Goal: Transaction & Acquisition: Purchase product/service

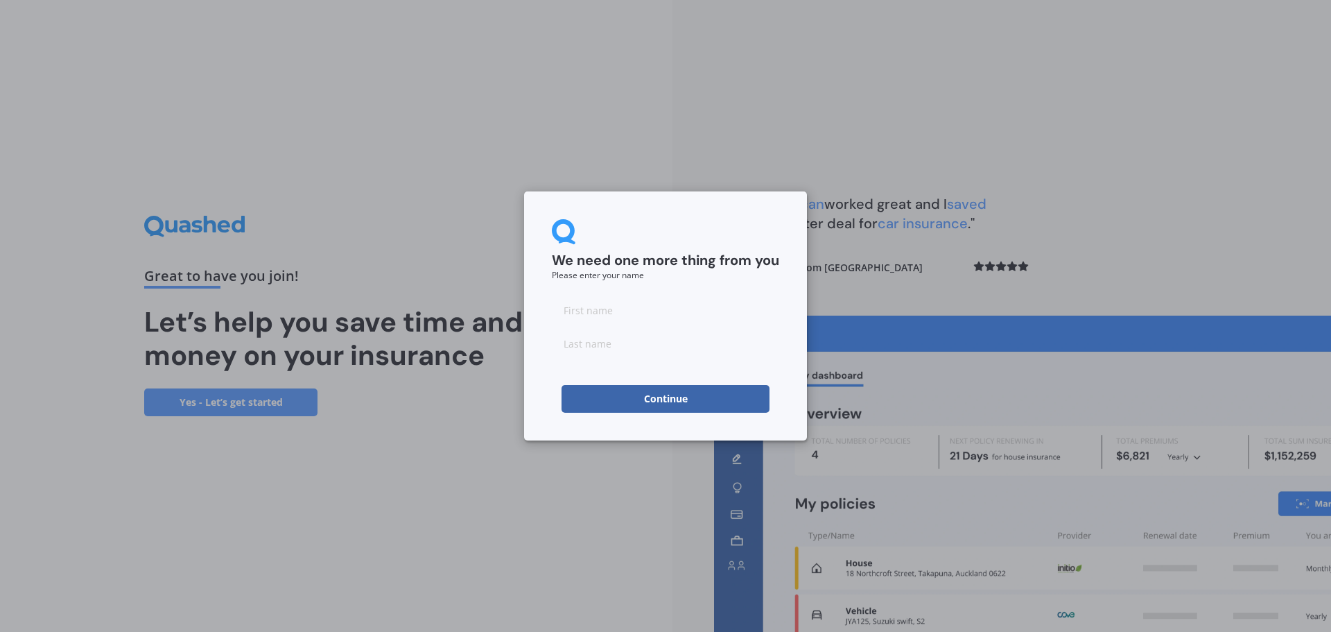
click at [681, 318] on input at bounding box center [665, 310] width 227 height 28
type input "KS"
type input "Soni"
click button "Continue" at bounding box center [666, 399] width 208 height 28
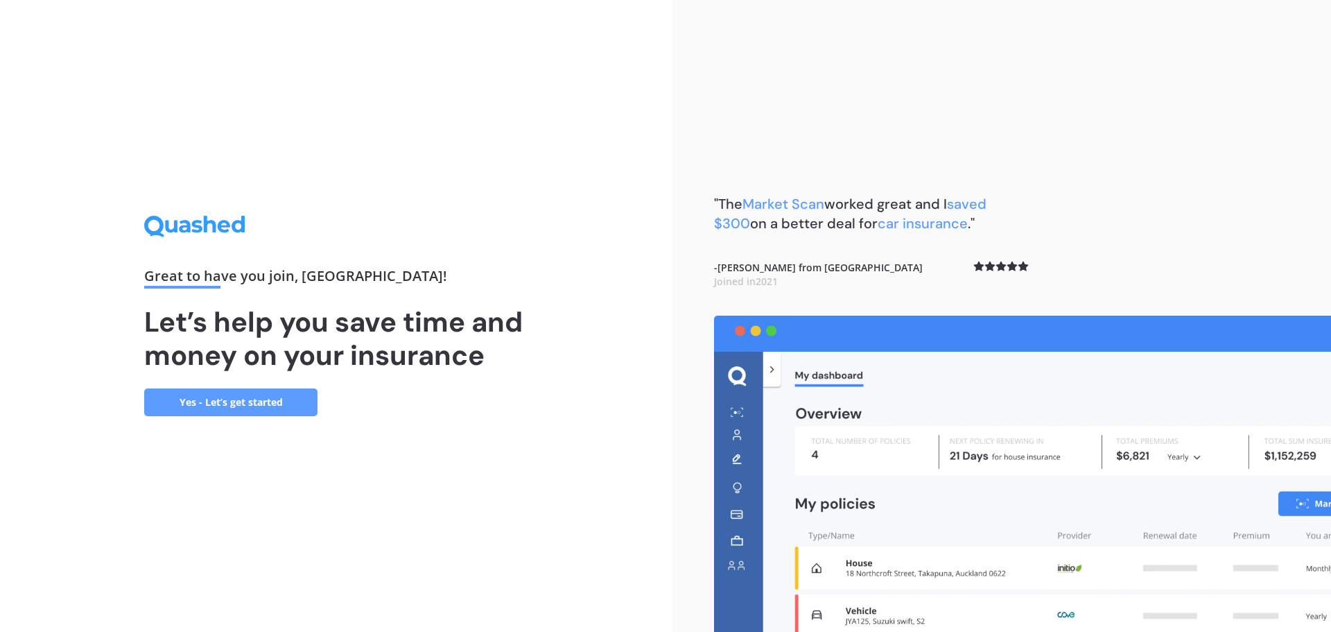
click at [288, 390] on link "Yes - Let’s get started" at bounding box center [230, 402] width 173 height 28
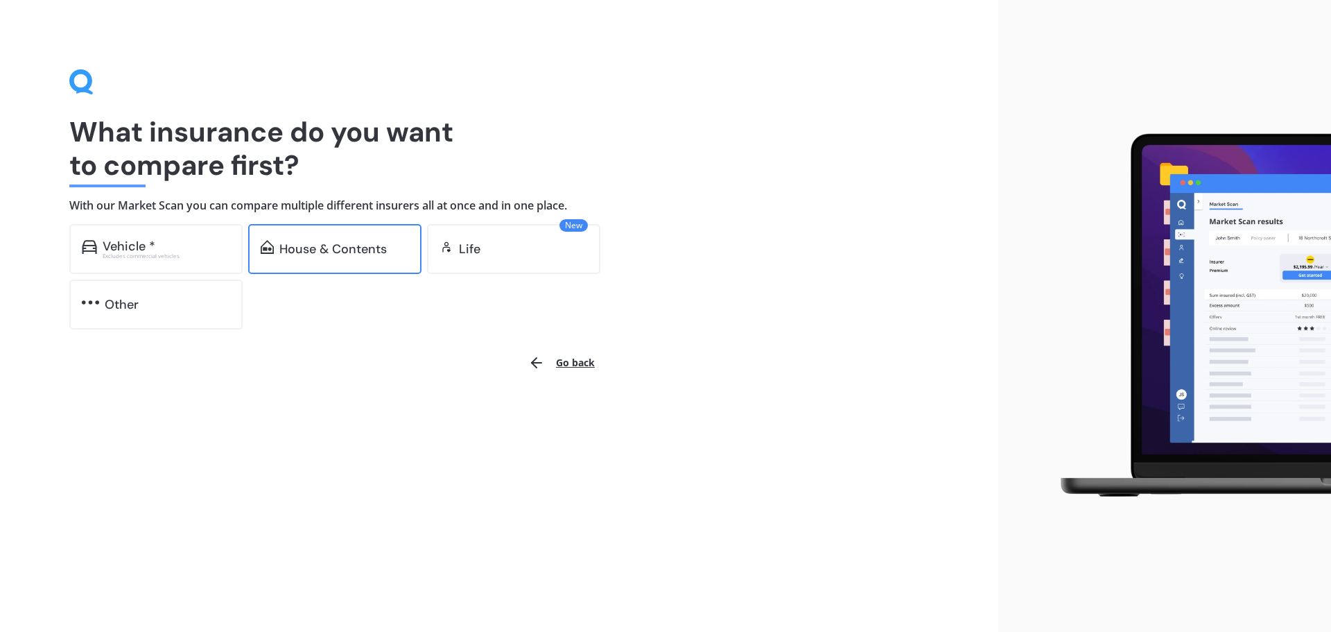
click at [349, 247] on div "House & Contents" at bounding box center [332, 249] width 107 height 14
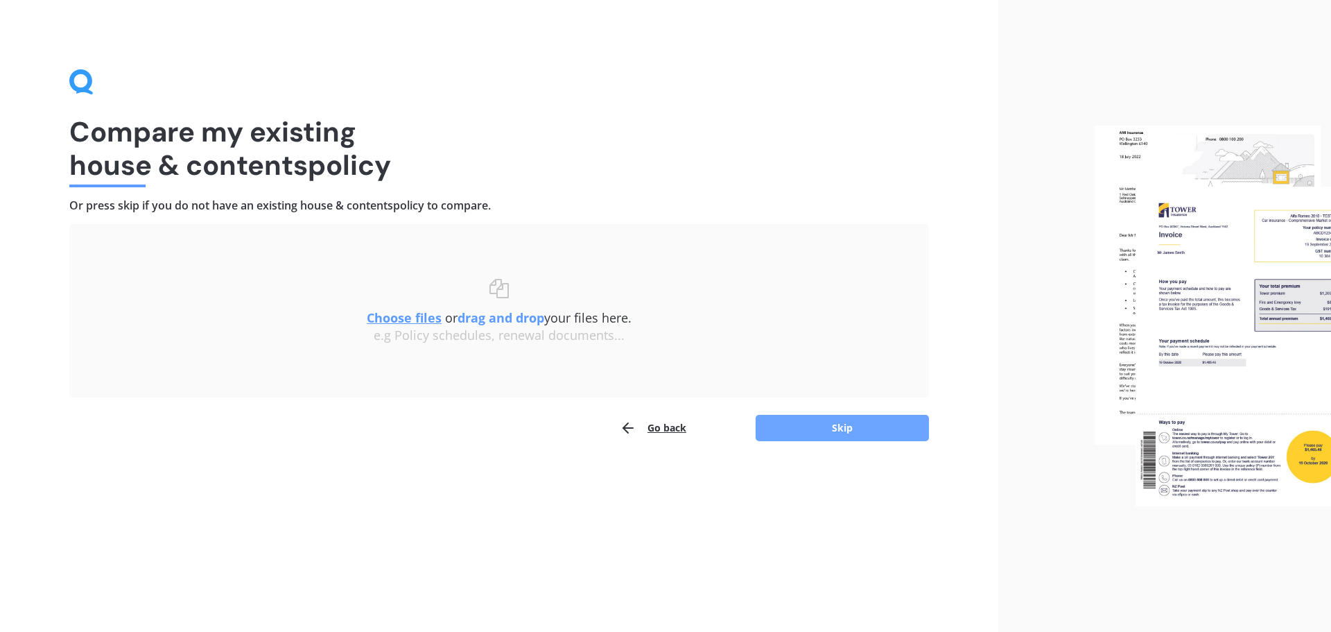
click at [836, 431] on button "Skip" at bounding box center [842, 428] width 173 height 26
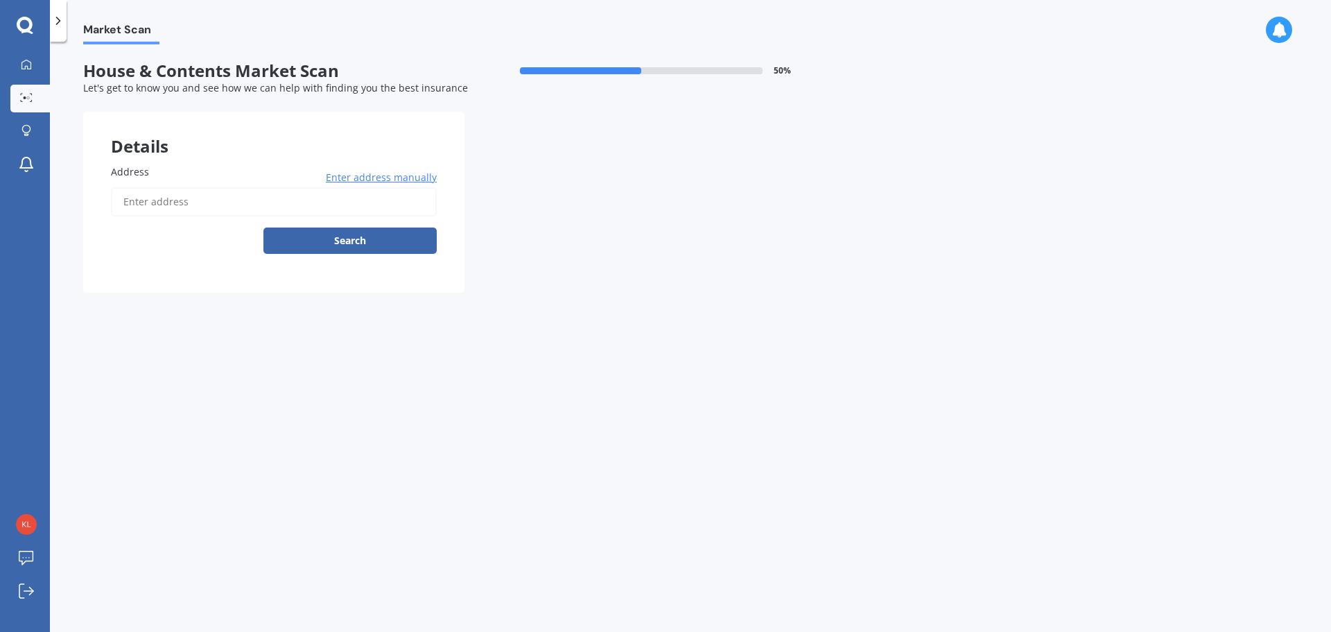
click at [243, 209] on input "Address" at bounding box center [274, 201] width 326 height 29
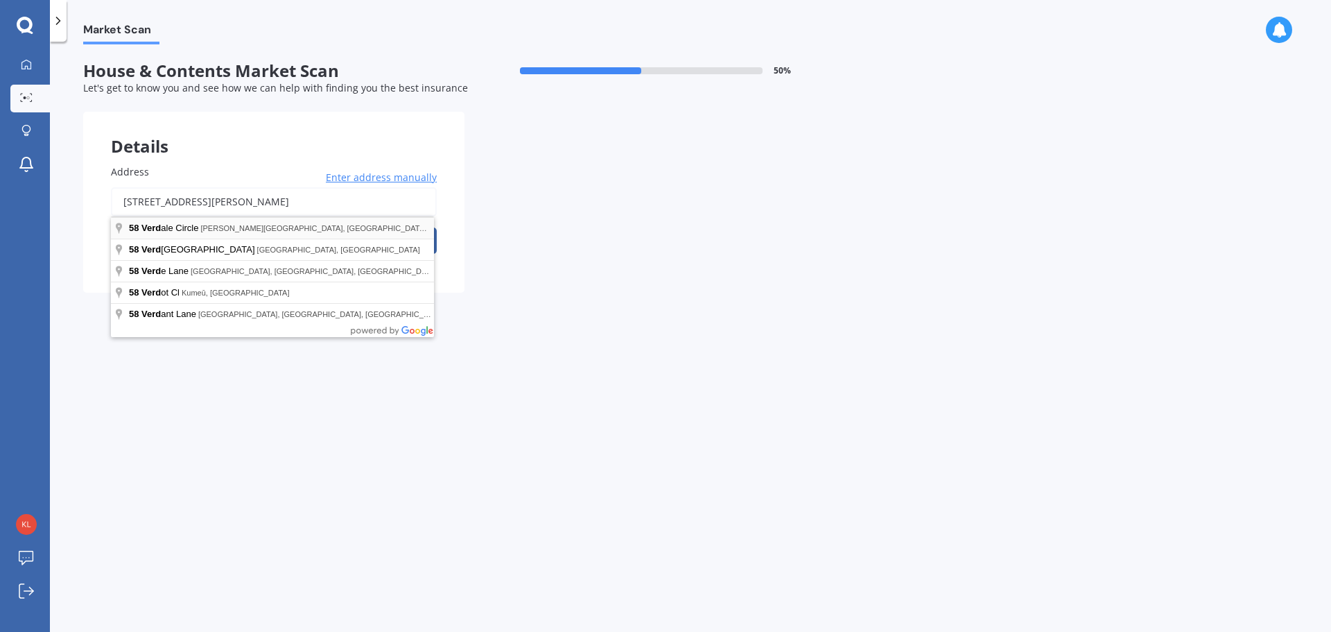
type input "[STREET_ADDRESS][PERSON_NAME]"
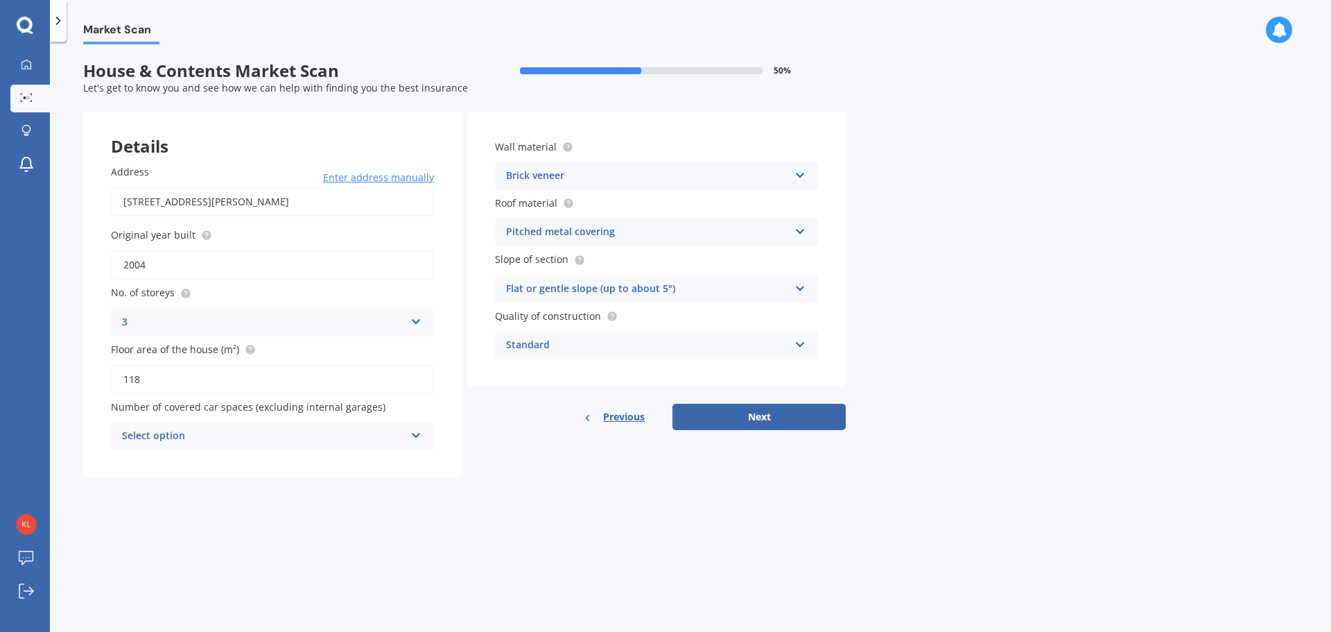
click at [419, 324] on icon at bounding box center [416, 319] width 12 height 10
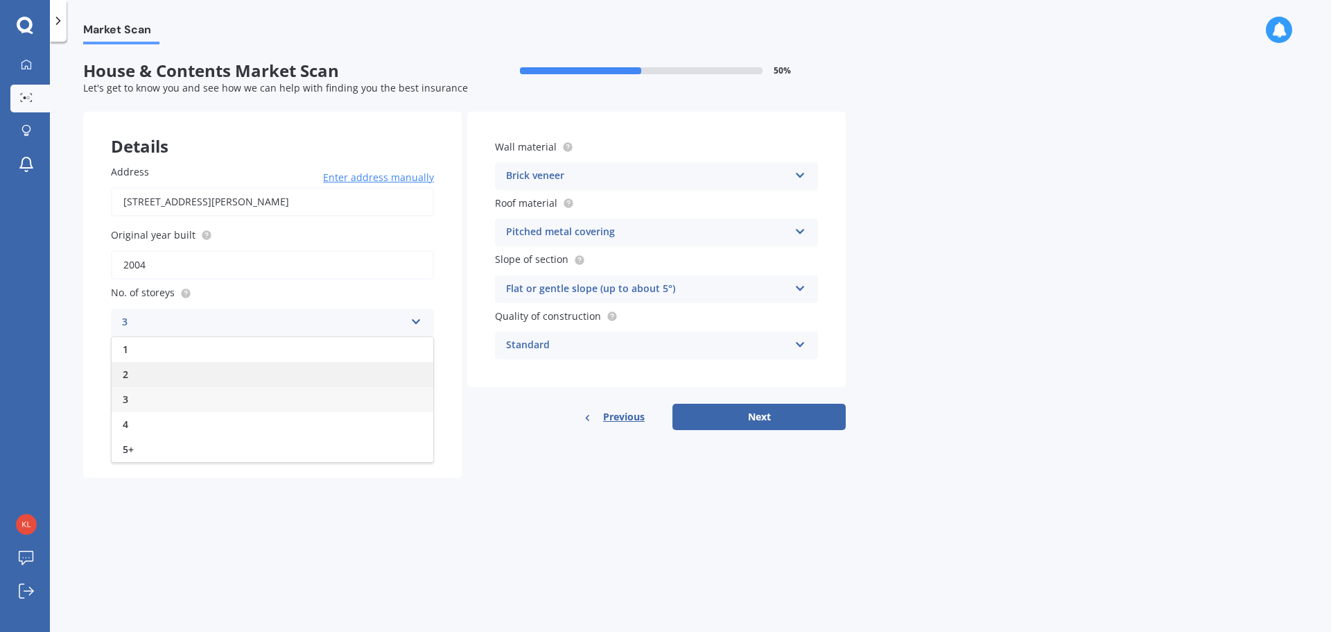
click at [388, 375] on div "2" at bounding box center [273, 374] width 322 height 25
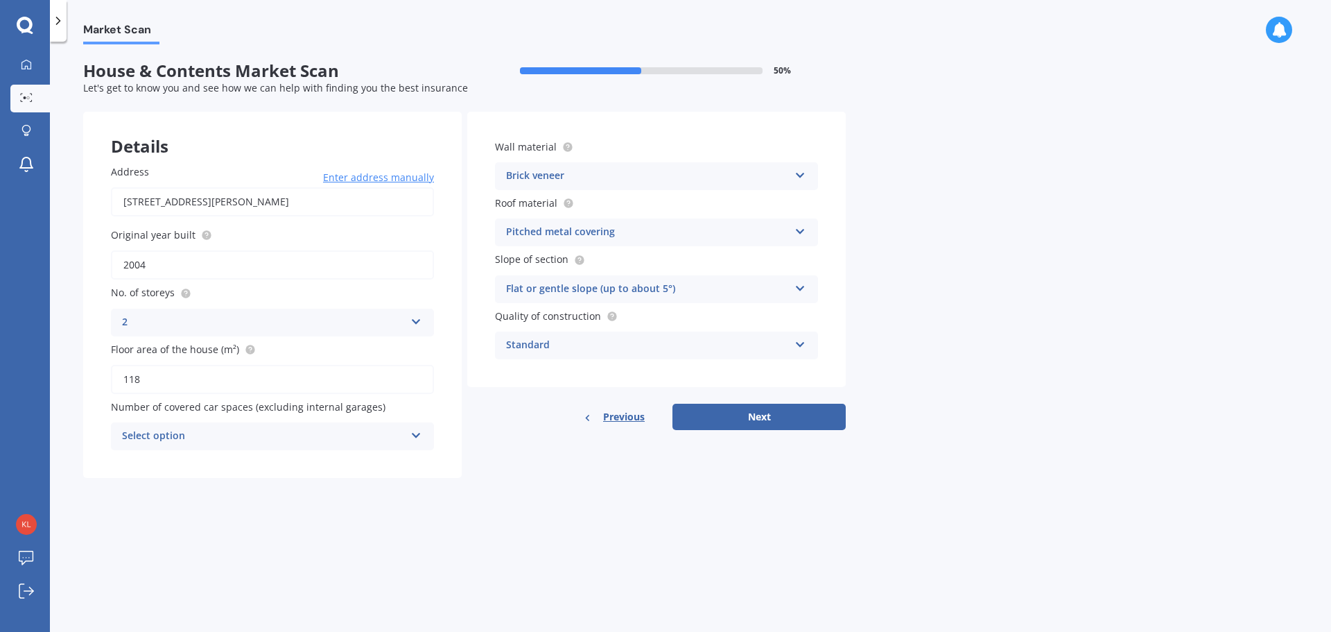
click at [422, 446] on div "Select option 0 1 2 3 4 5+" at bounding box center [272, 436] width 323 height 28
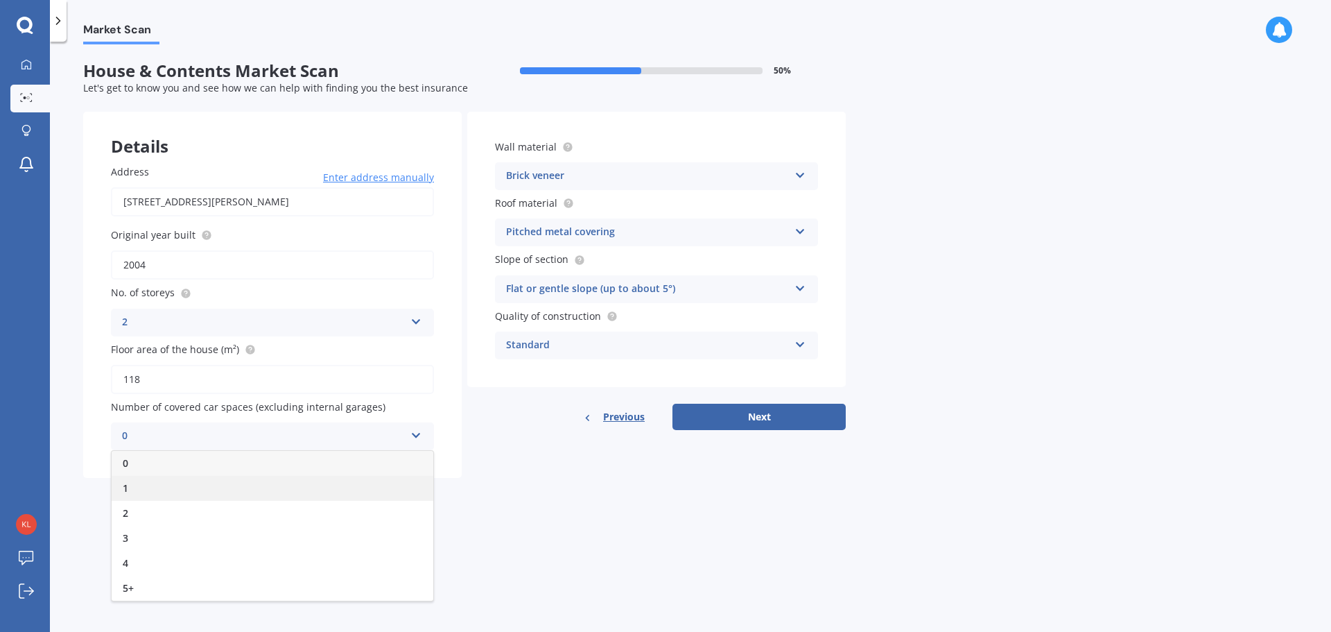
click at [382, 492] on div "1" at bounding box center [273, 488] width 322 height 25
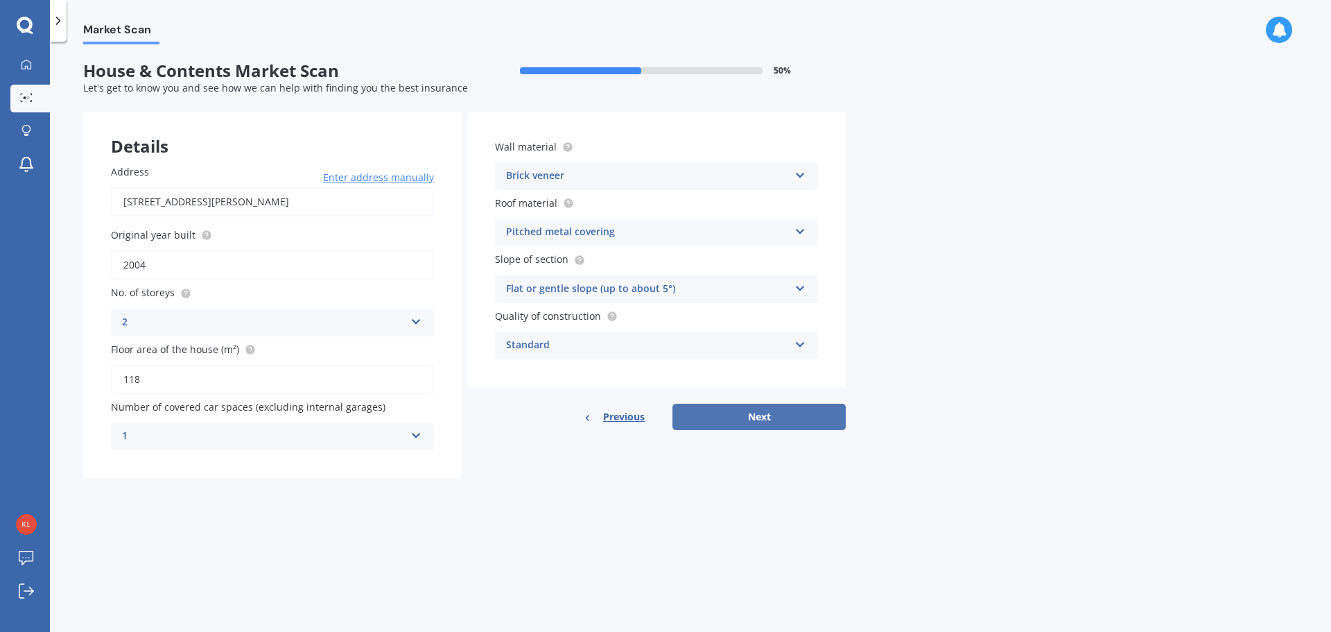
click at [774, 415] on button "Next" at bounding box center [759, 417] width 173 height 26
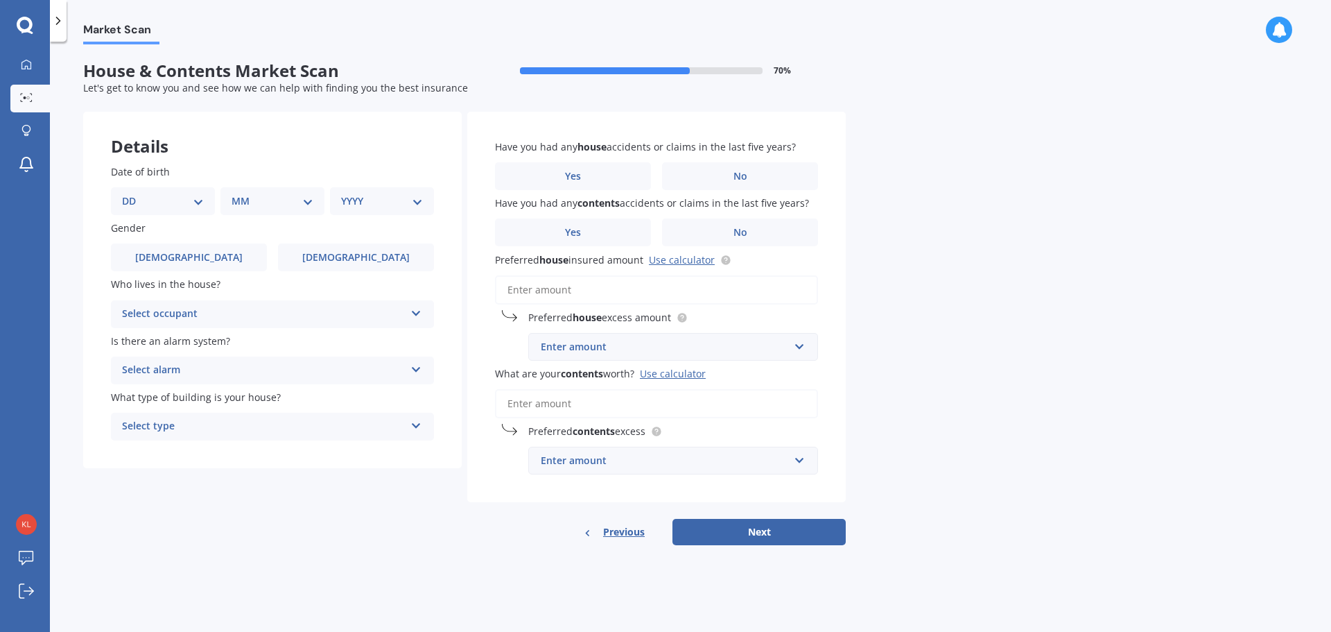
click at [327, 374] on div "Select alarm" at bounding box center [263, 370] width 283 height 17
click at [324, 416] on div "Yes, not monitored" at bounding box center [273, 422] width 322 height 25
click at [390, 309] on div "Select occupant" at bounding box center [263, 314] width 283 height 17
click at [365, 338] on div "Owner" at bounding box center [273, 341] width 322 height 25
click at [388, 430] on div "Select type" at bounding box center [263, 426] width 283 height 17
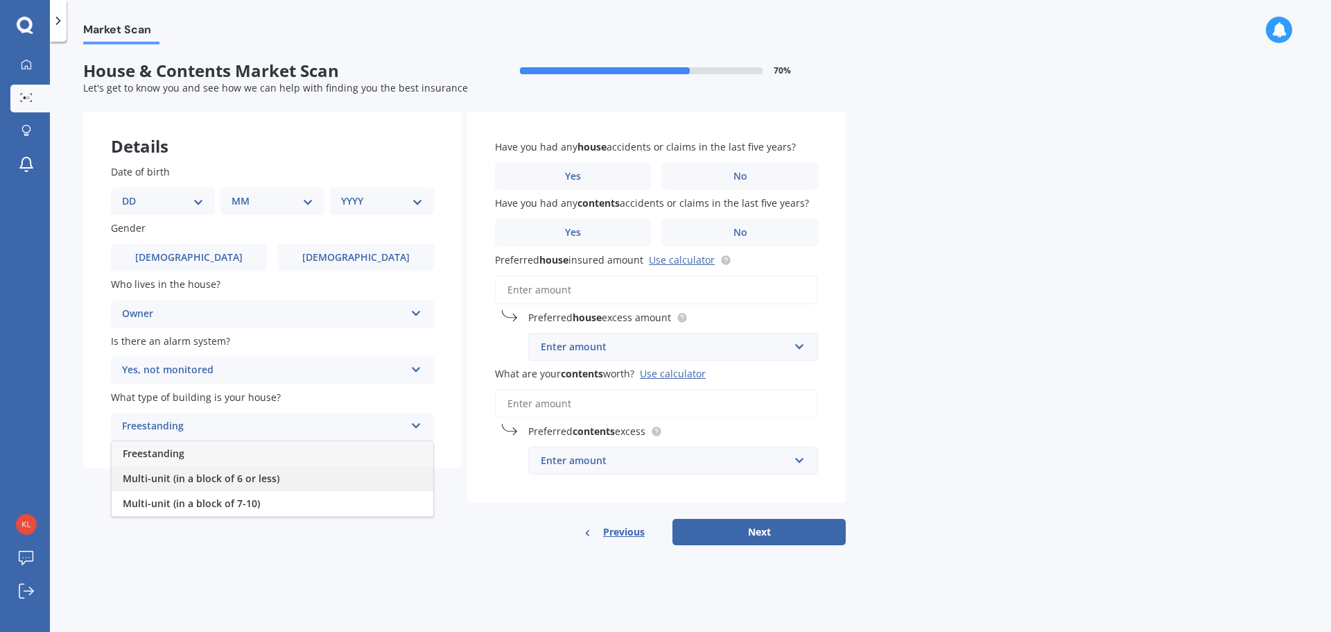
click at [366, 476] on div "Multi-unit (in a block of 6 or less)" at bounding box center [273, 478] width 322 height 25
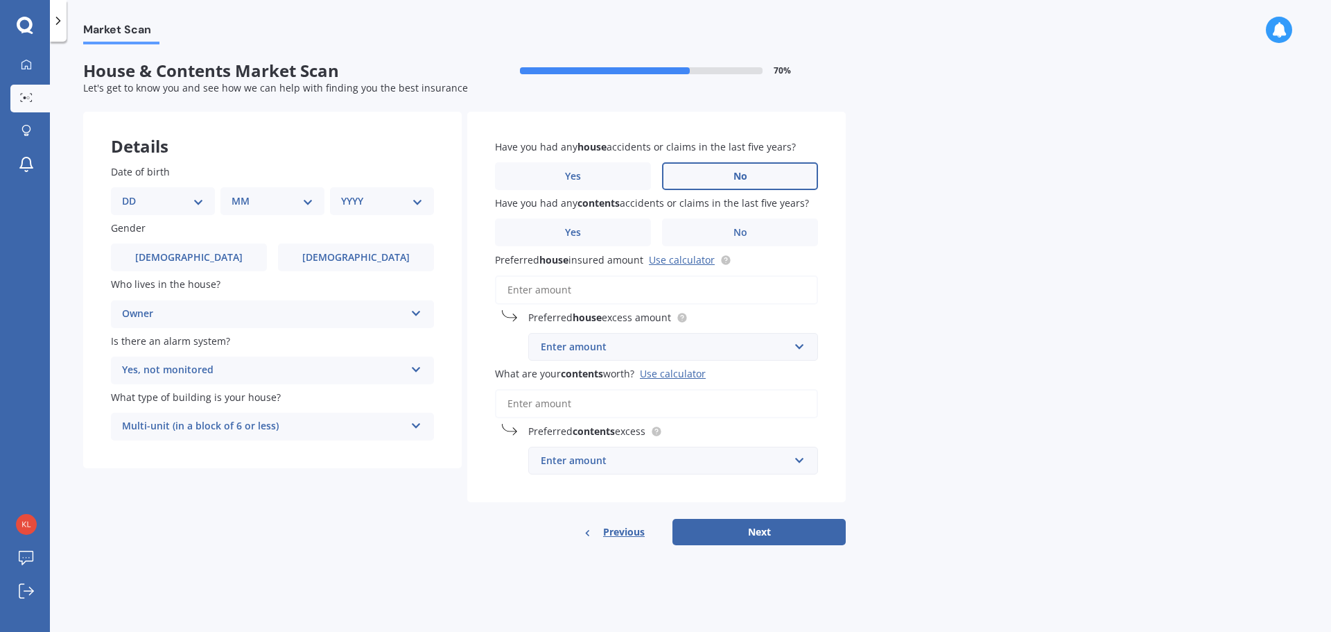
click at [756, 172] on label "No" at bounding box center [740, 176] width 156 height 28
click at [0, 0] on input "No" at bounding box center [0, 0] width 0 height 0
click at [745, 227] on span "No" at bounding box center [741, 233] width 14 height 12
click at [0, 0] on input "No" at bounding box center [0, 0] width 0 height 0
click at [800, 342] on input "text" at bounding box center [668, 346] width 277 height 26
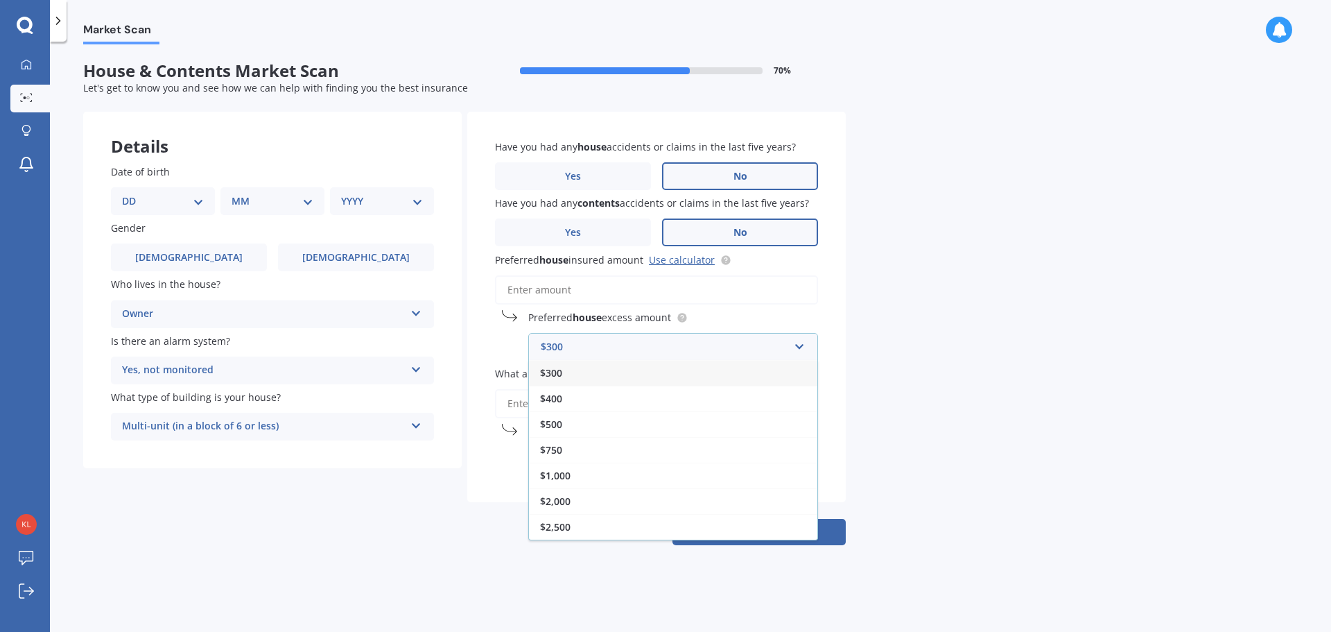
click at [747, 381] on div "$300" at bounding box center [673, 373] width 288 height 26
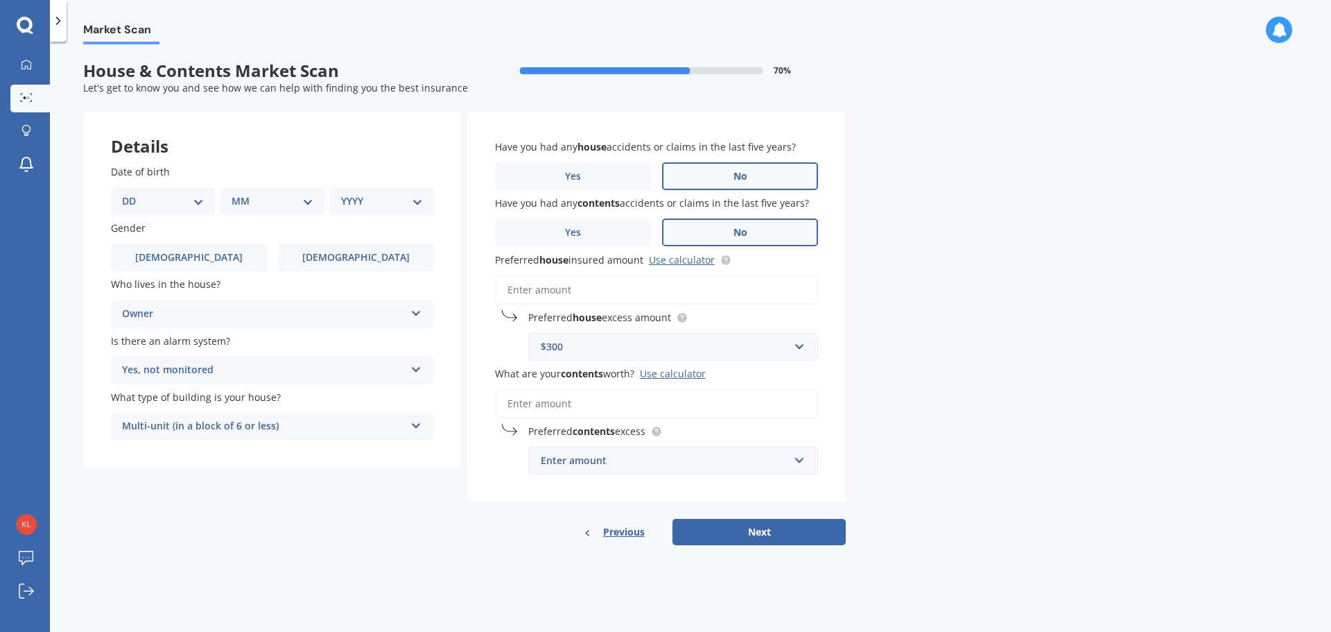
click at [682, 412] on input "What are your contents worth? Use calculator" at bounding box center [656, 403] width 323 height 29
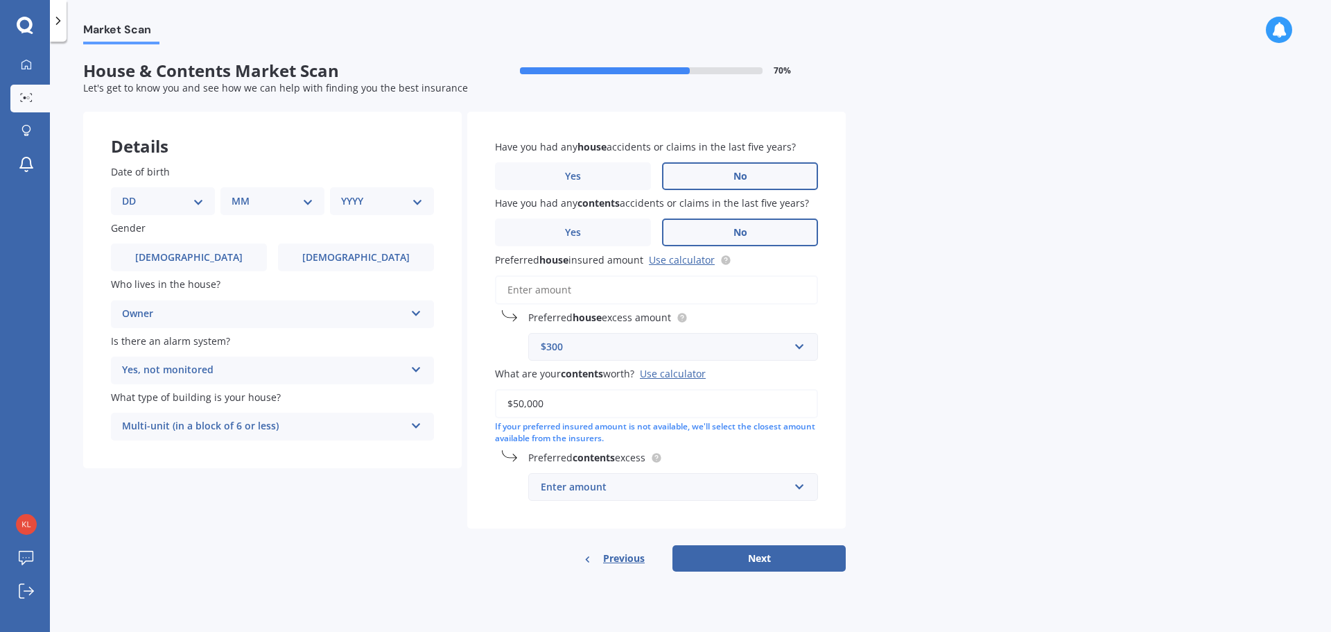
type input "$50,000"
click at [797, 487] on input "text" at bounding box center [668, 487] width 277 height 26
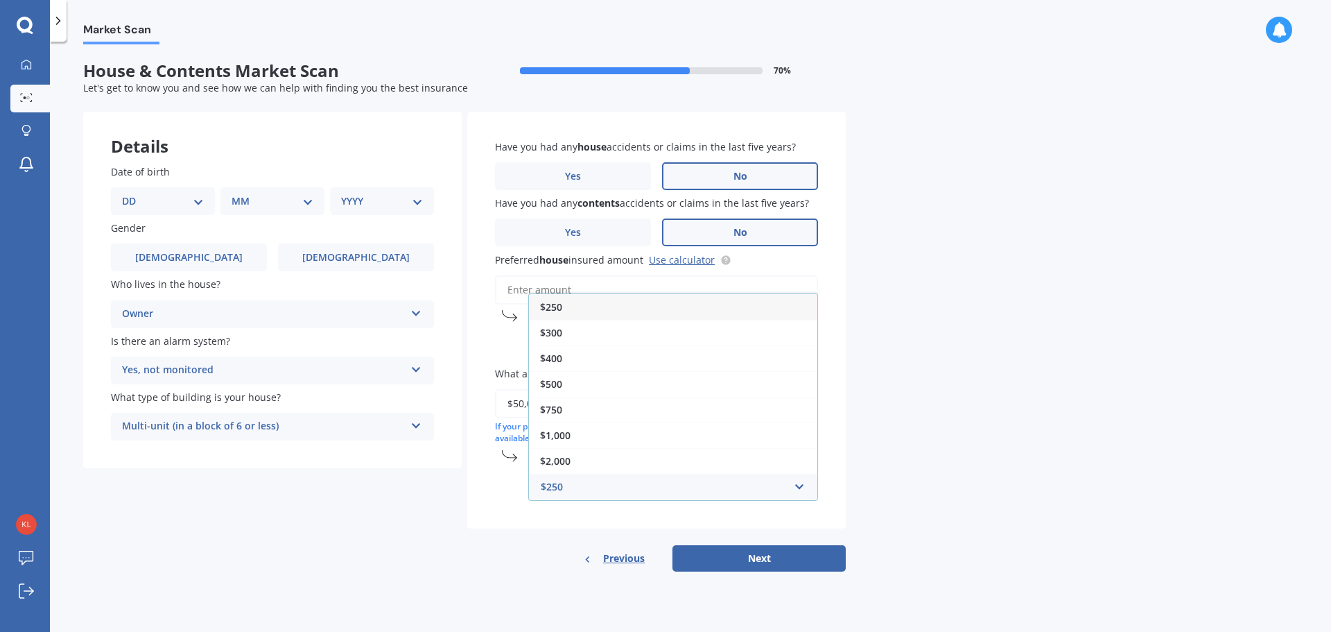
click at [675, 304] on div "$250" at bounding box center [673, 307] width 288 height 26
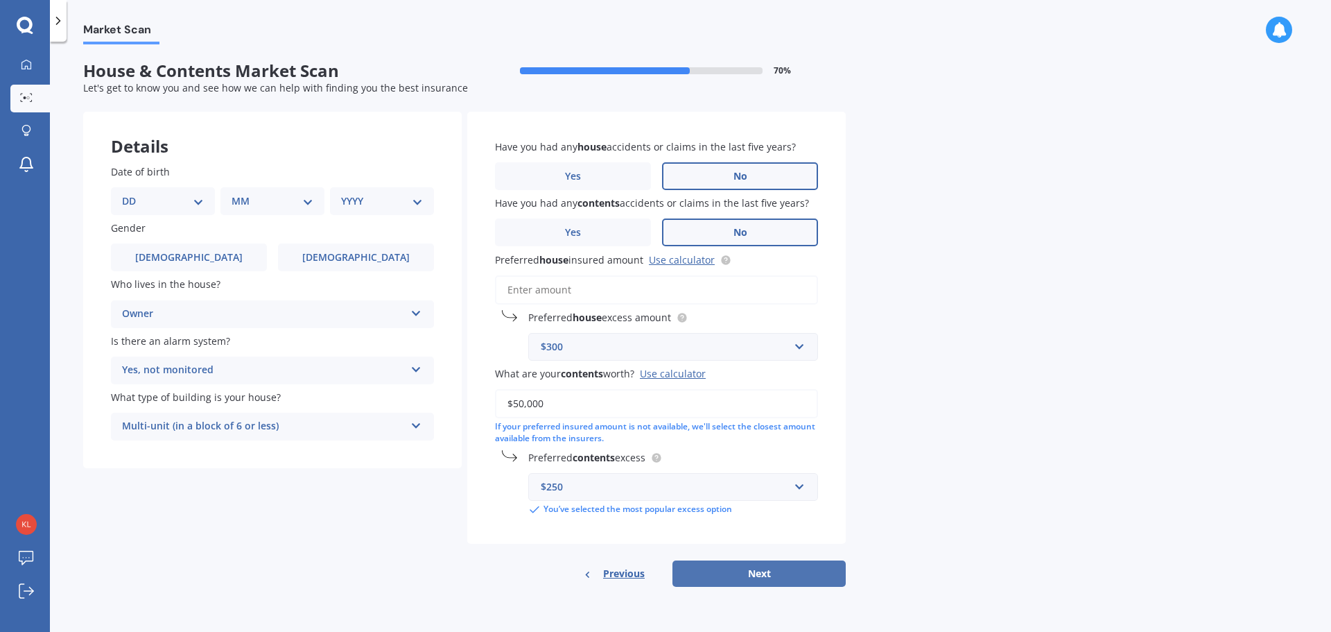
click at [754, 569] on button "Next" at bounding box center [759, 573] width 173 height 26
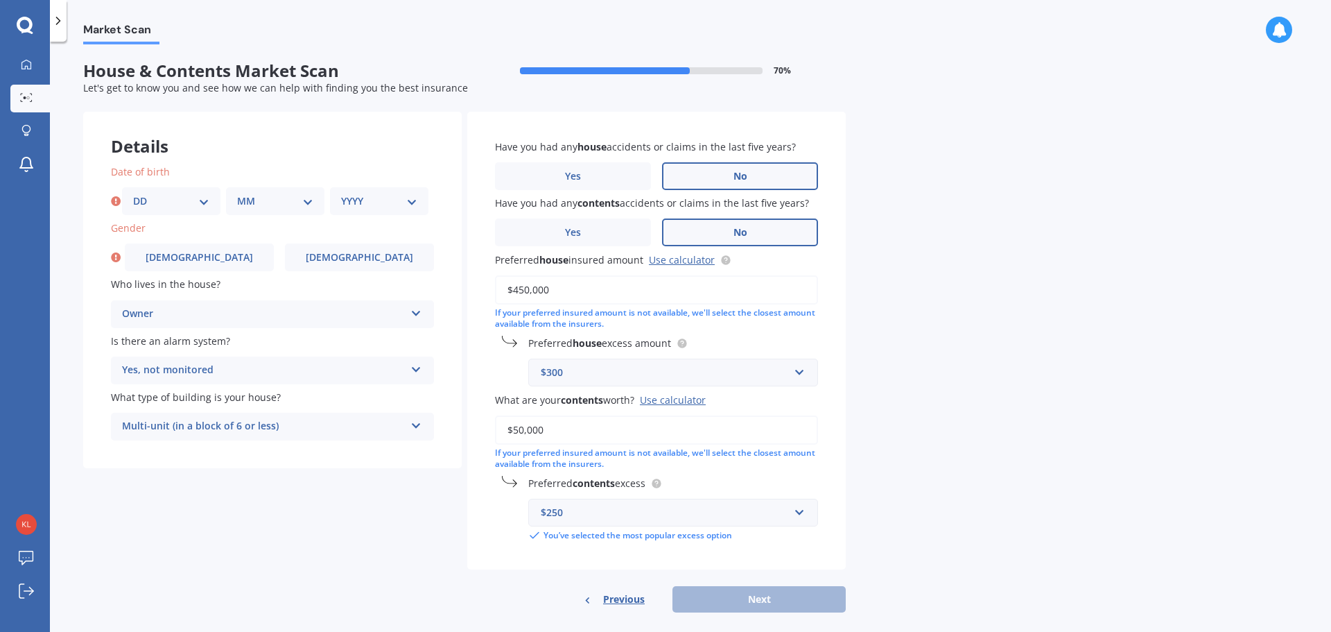
scroll to position [17, 0]
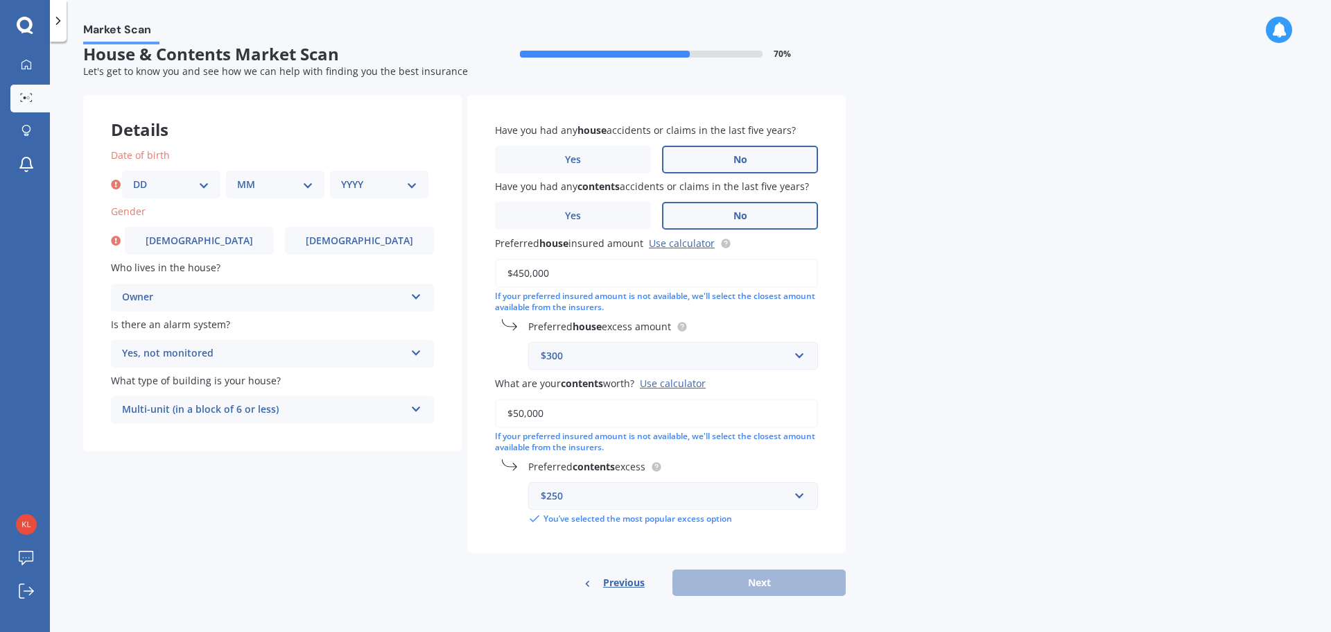
click at [677, 263] on input "$450,000" at bounding box center [656, 273] width 323 height 29
type input "$450,000"
click at [714, 413] on input "$50,000" at bounding box center [656, 413] width 323 height 29
click at [709, 488] on div "$250" at bounding box center [665, 495] width 248 height 15
click at [847, 517] on div "Market Scan House & Contents Market Scan 70 % Let's get to know you and see how…" at bounding box center [690, 339] width 1281 height 590
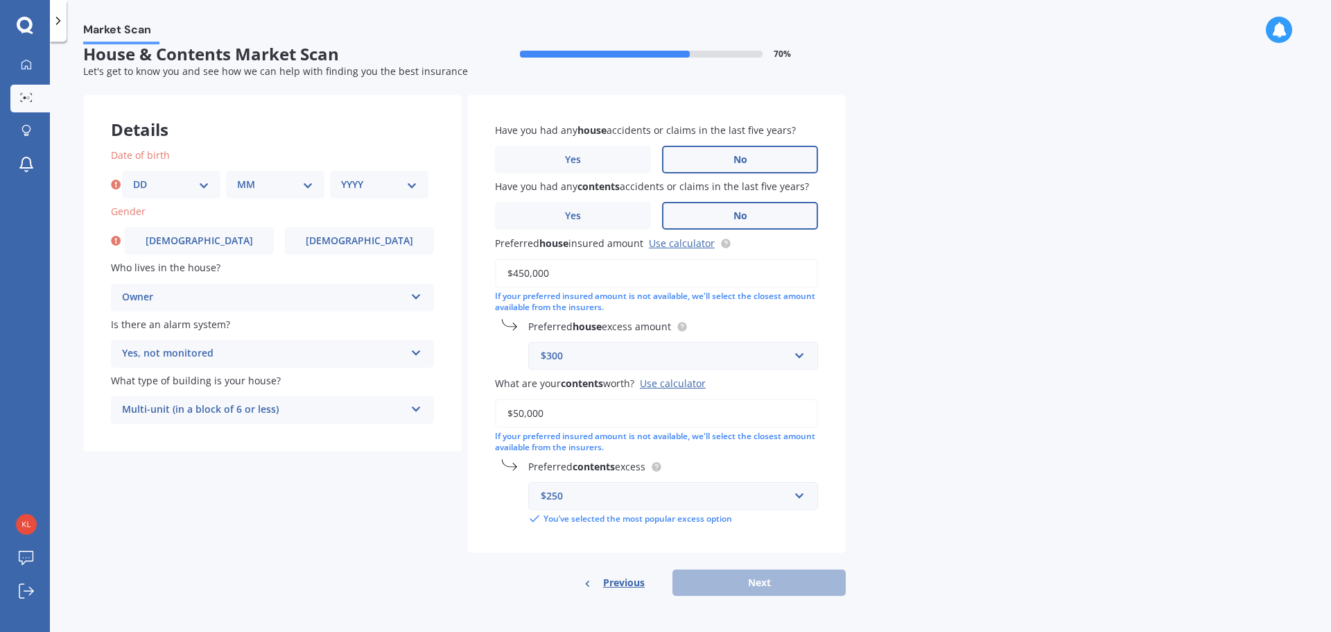
click at [198, 189] on select "DD 01 02 03 04 05 06 07 08 09 10 11 12 13 14 15 16 17 18 19 20 21 22 23 24 25 2…" at bounding box center [171, 184] width 76 height 15
select select "26"
click at [133, 177] on select "DD 01 02 03 04 05 06 07 08 09 10 11 12 13 14 15 16 17 18 19 20 21 22 23 24 25 2…" at bounding box center [171, 184] width 76 height 15
click at [298, 182] on select "MM 01 02 03 04 05 06 07 08 09 10 11 12" at bounding box center [275, 184] width 76 height 15
select select "10"
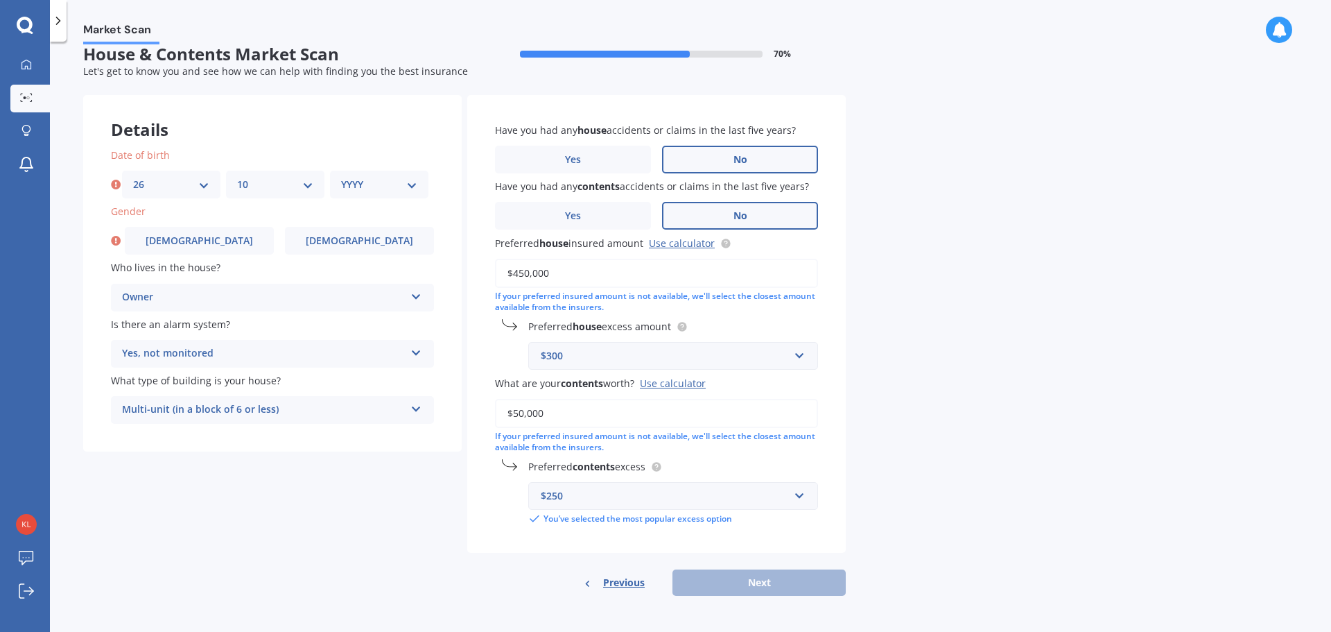
click at [237, 177] on select "MM 01 02 03 04 05 06 07 08 09 10 11 12" at bounding box center [275, 184] width 76 height 15
click at [388, 189] on select "YYYY 2009 2008 2007 2006 2005 2004 2003 2002 2001 2000 1999 1998 1997 1996 1995…" at bounding box center [379, 184] width 76 height 15
select select "1975"
click at [341, 177] on select "YYYY 2009 2008 2007 2006 2005 2004 2003 2002 2001 2000 1999 1998 1997 1996 1995…" at bounding box center [379, 184] width 76 height 15
click at [241, 241] on label "[DEMOGRAPHIC_DATA]" at bounding box center [199, 241] width 149 height 28
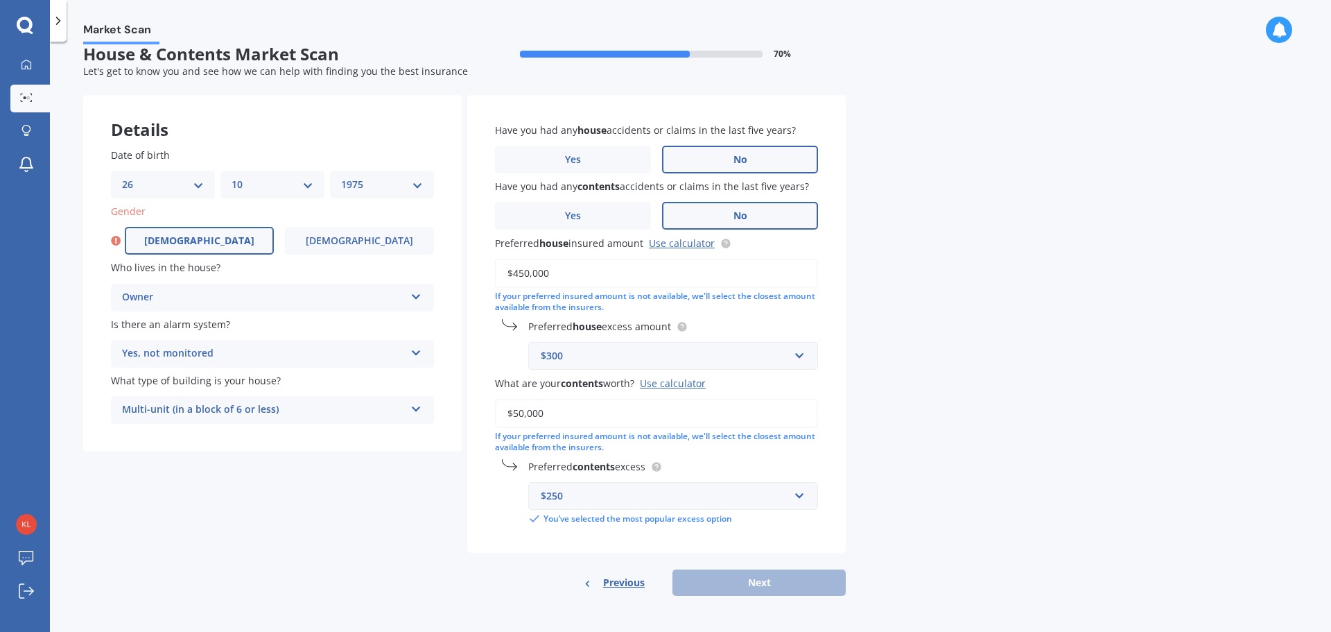
click at [0, 0] on input "[DEMOGRAPHIC_DATA]" at bounding box center [0, 0] width 0 height 0
click at [767, 582] on button "Next" at bounding box center [759, 582] width 173 height 26
select select "26"
select select "10"
select select "1975"
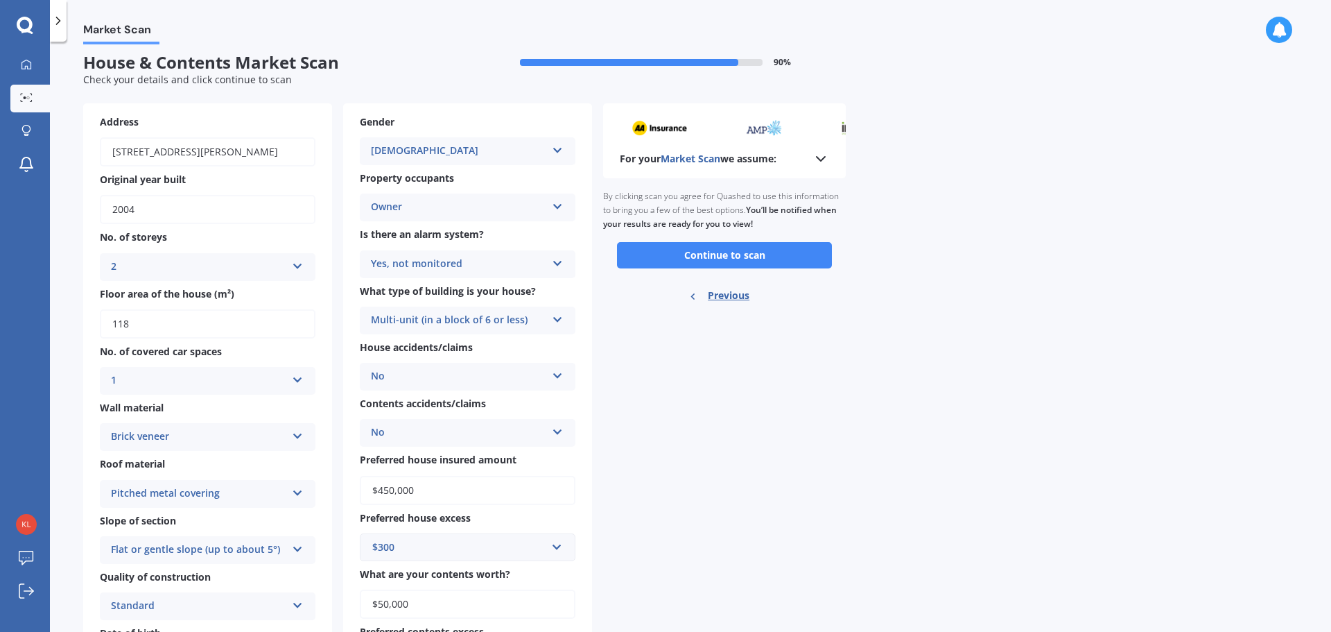
scroll to position [0, 0]
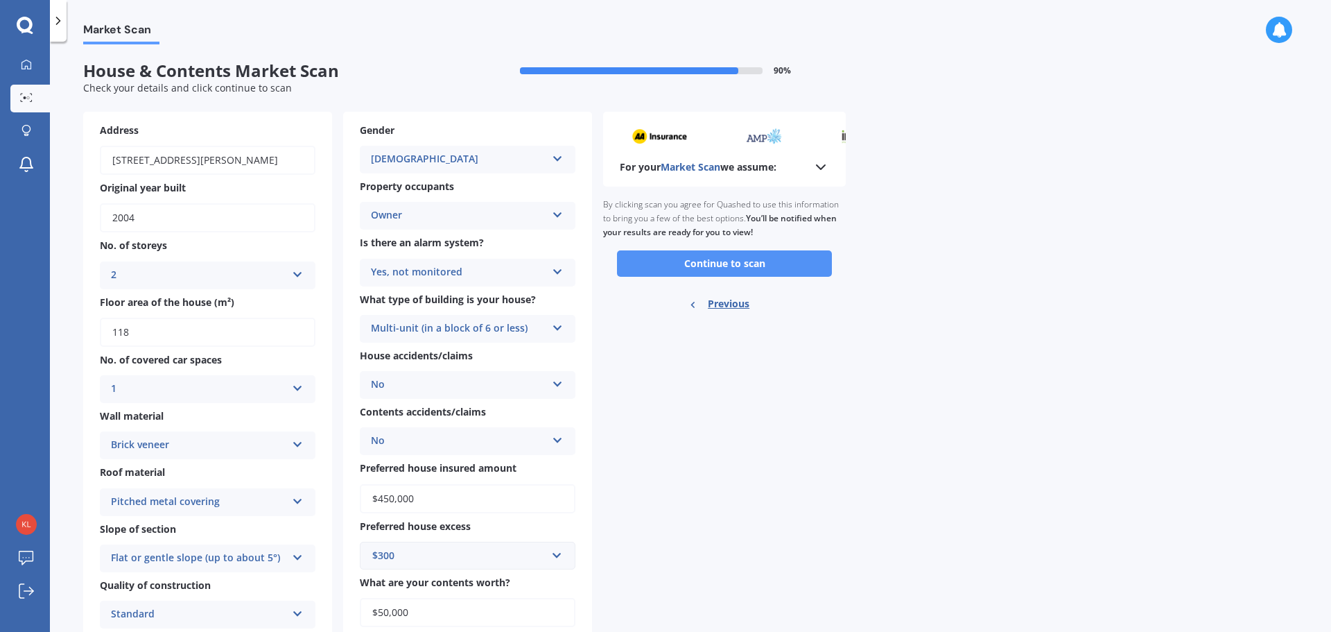
click at [700, 263] on button "Continue to scan" at bounding box center [724, 263] width 215 height 26
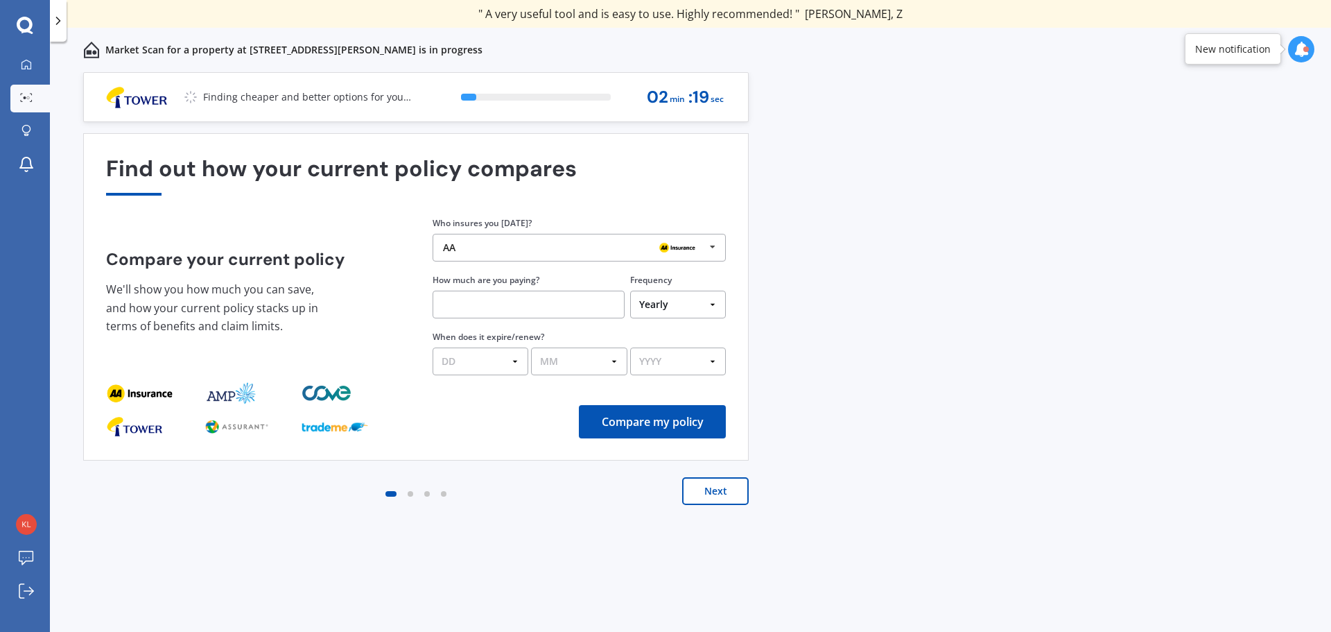
click at [718, 249] on icon at bounding box center [712, 247] width 21 height 26
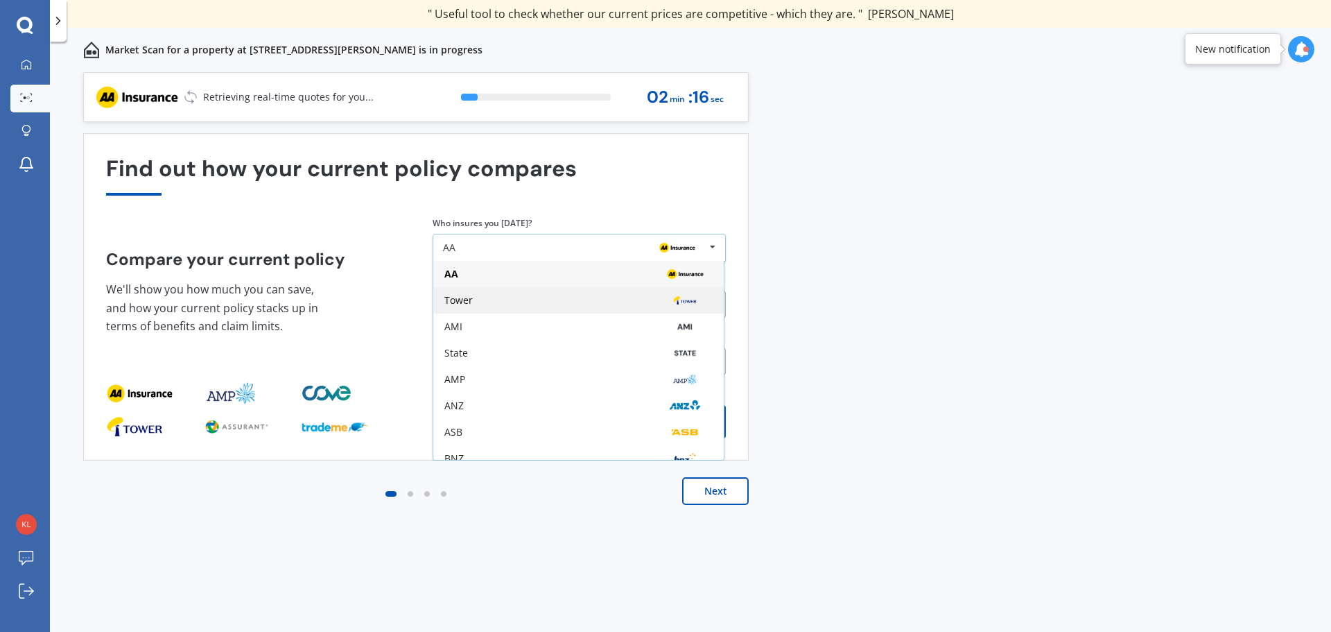
click at [619, 297] on div "Tower" at bounding box center [578, 300] width 268 height 11
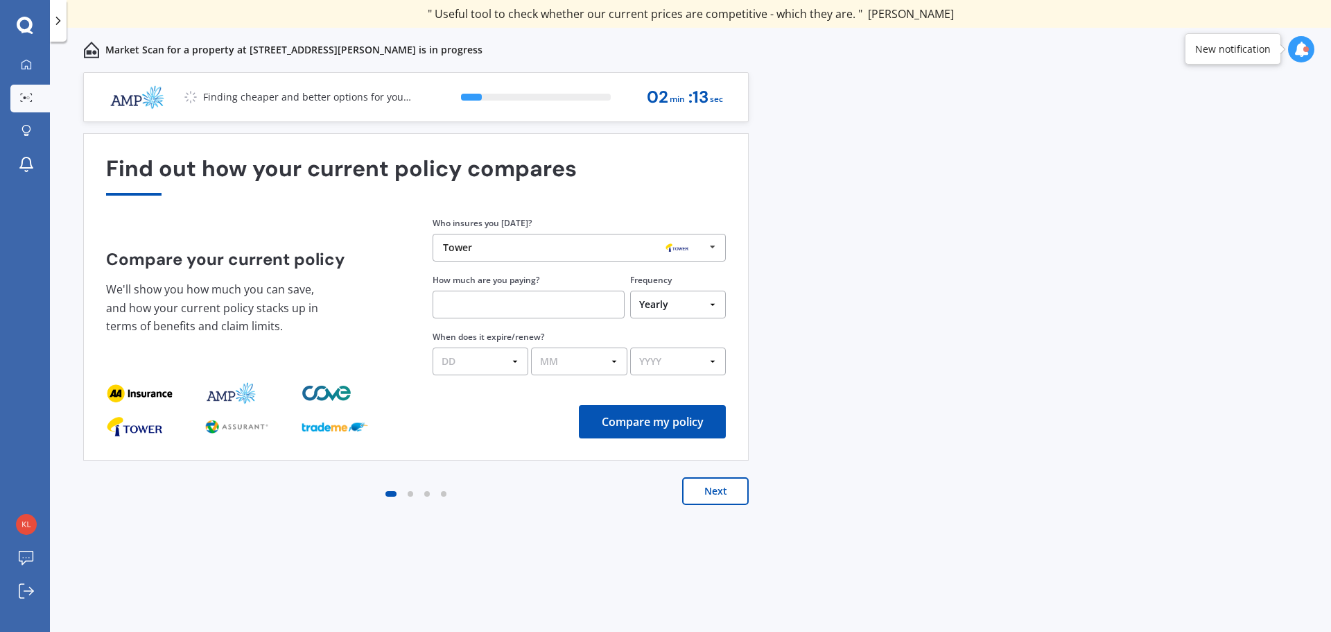
click at [719, 302] on select "Yearly Six-Monthly Quarterly Monthly Fortnightly Weekly One-Off" at bounding box center [678, 304] width 96 height 28
select select "Monthly"
click at [630, 290] on select "Yearly Six-Monthly Quarterly Monthly Fortnightly Weekly One-Off" at bounding box center [678, 304] width 96 height 28
click at [574, 310] on input "text" at bounding box center [529, 304] width 192 height 28
type input "$140.00"
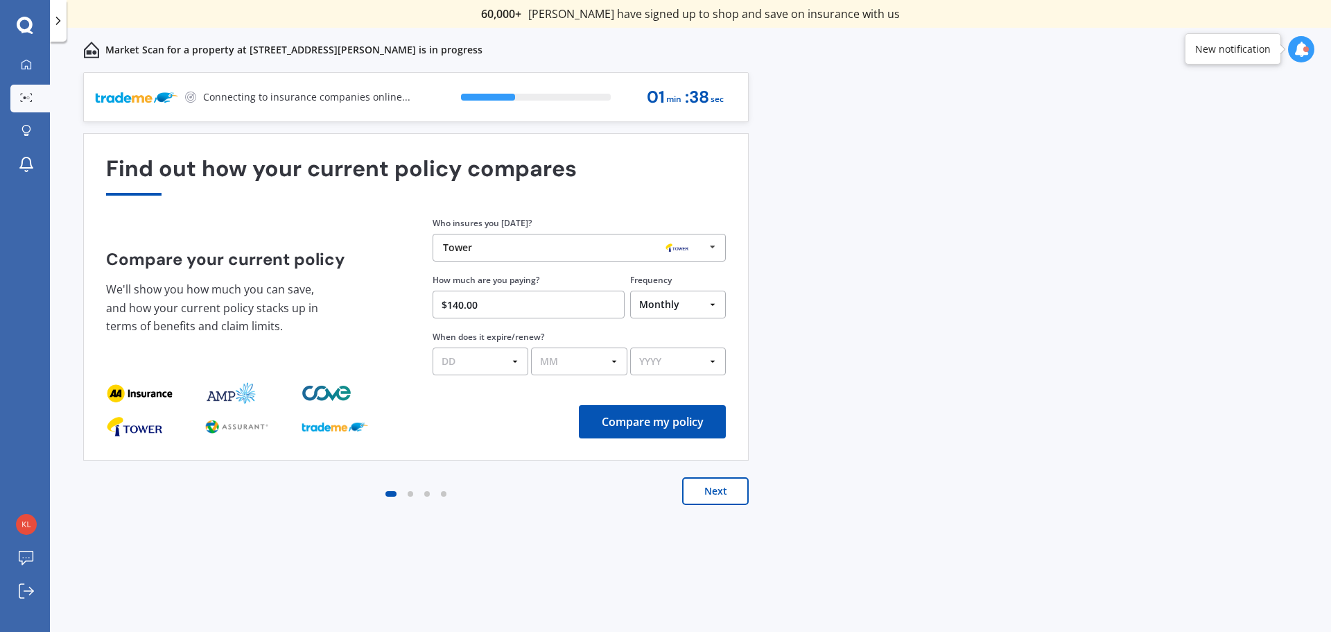
click at [614, 407] on button "Compare my policy" at bounding box center [652, 421] width 147 height 33
click at [492, 358] on select "DD 01 02 03 04 05 06 07 08 09 10 11 12 13 14 15 16 17 18 19 20 21 22 23 24 25 2…" at bounding box center [481, 361] width 96 height 28
click at [433, 347] on select "DD 01 02 03 04 05 06 07 08 09 10 11 12 13 14 15 16 17 18 19 20 21 22 23 24 25 2…" at bounding box center [481, 361] width 96 height 28
click at [566, 356] on select "MM 01 02 03 04 05 06 07 08 09 10 11 12" at bounding box center [579, 361] width 96 height 28
click at [507, 360] on select "DD 01 02 03 04 05 06 07 08 09 10 11 12 13 14 15 16 17 18 19 20 21 22 23 24 25 2…" at bounding box center [481, 361] width 96 height 28
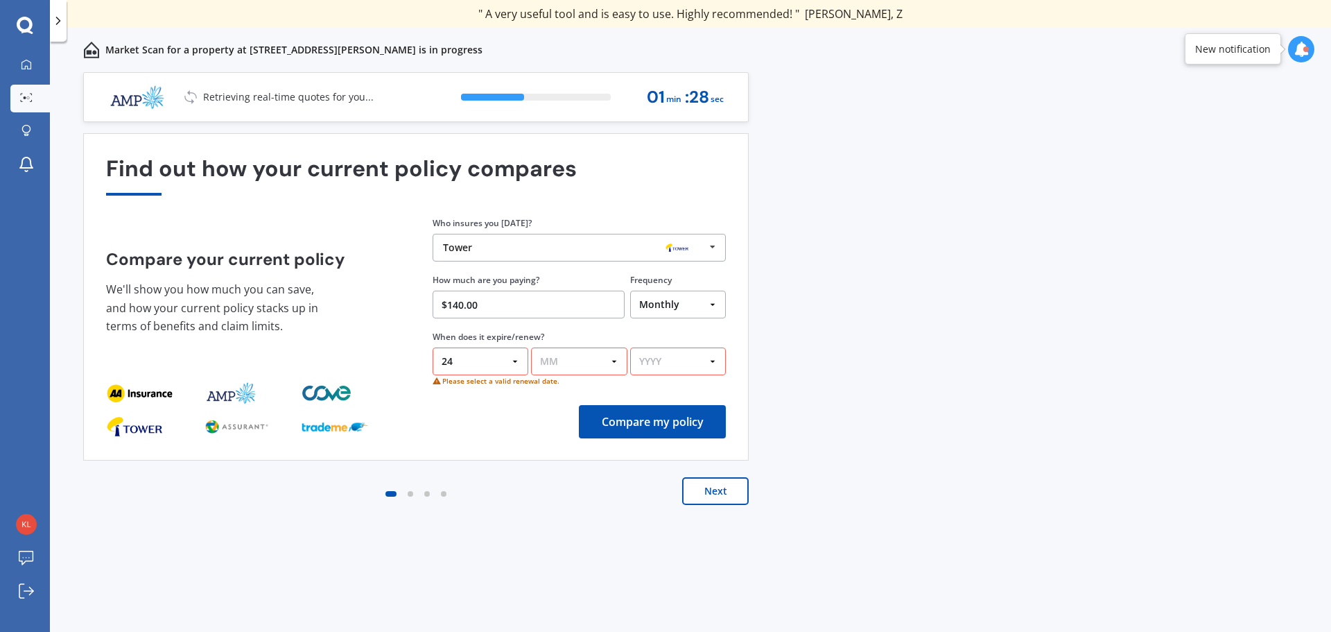
select select "30"
click at [433, 347] on select "DD 01 02 03 04 05 06 07 08 09 10 11 12 13 14 15 16 17 18 19 20 21 22 23 24 25 2…" at bounding box center [481, 361] width 96 height 28
click at [553, 351] on select "MM 01 02 03 04 05 06 07 08 09 10 11 12" at bounding box center [579, 361] width 96 height 28
select select "03"
click at [531, 347] on select "MM 01 02 03 04 05 06 07 08 09 10 11 12" at bounding box center [579, 361] width 96 height 28
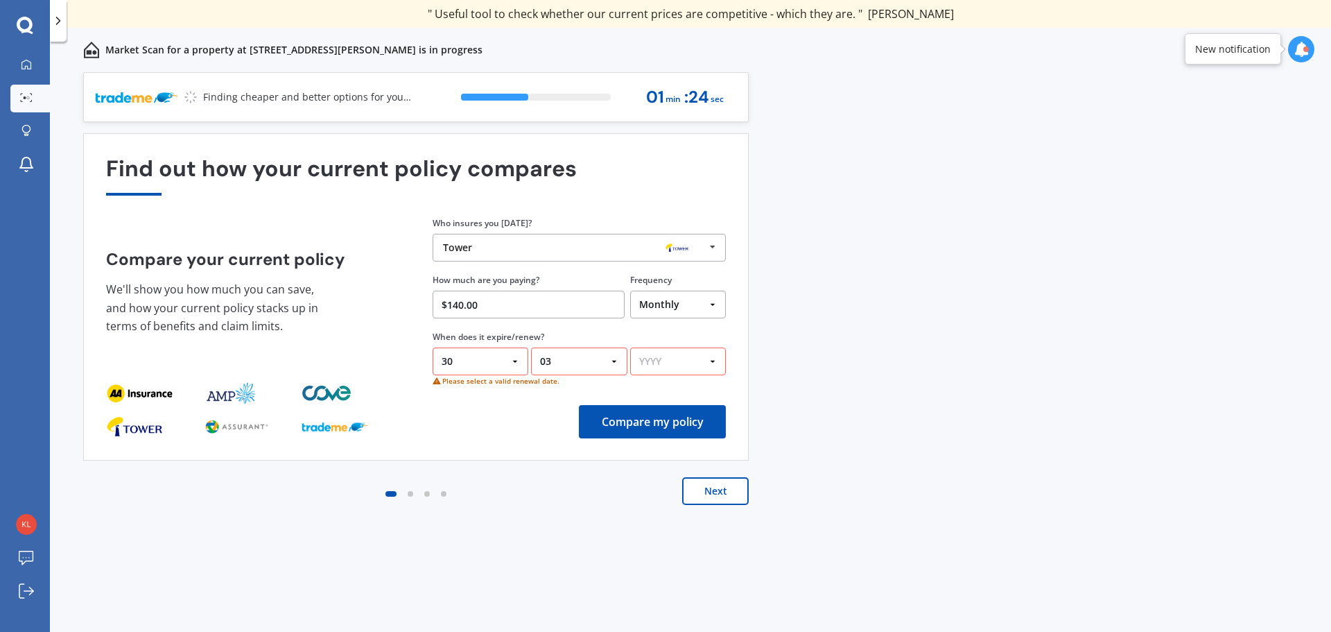
click at [678, 362] on select "YYYY 2026 2025 2024" at bounding box center [678, 361] width 96 height 28
select select "2026"
click at [630, 347] on select "YYYY 2026 2025 2024" at bounding box center [678, 361] width 96 height 28
click at [691, 424] on button "Compare my policy" at bounding box center [652, 421] width 147 height 33
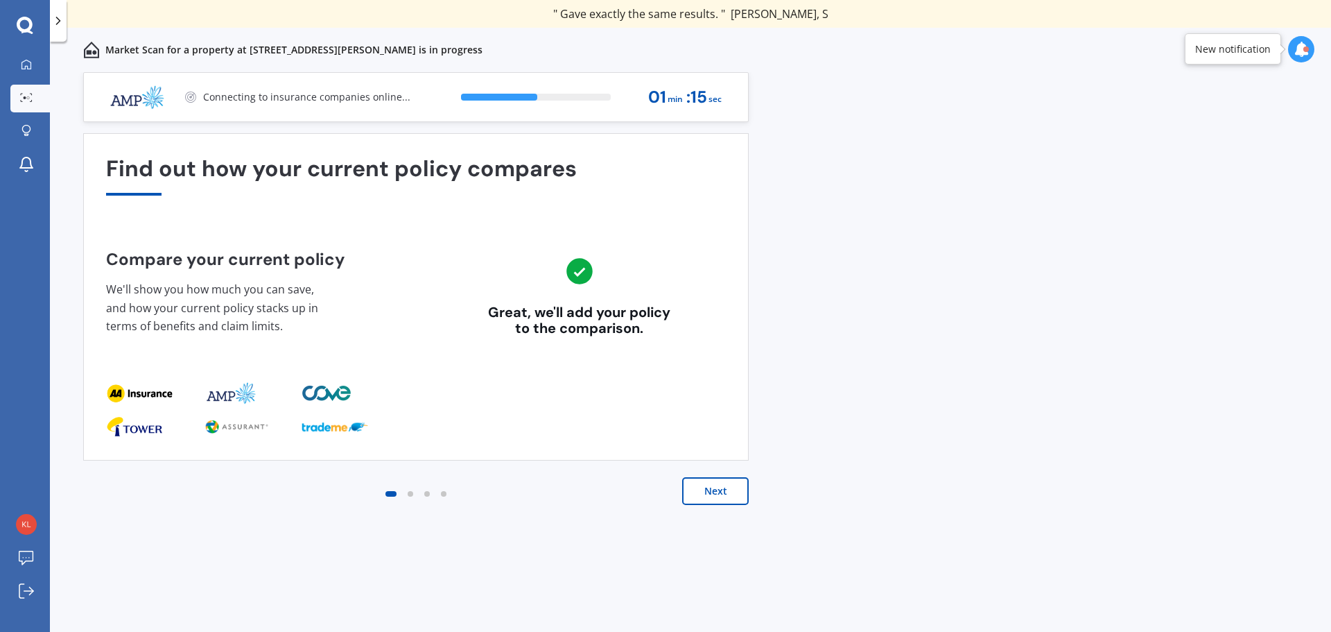
click at [708, 479] on button "Next" at bounding box center [715, 491] width 67 height 28
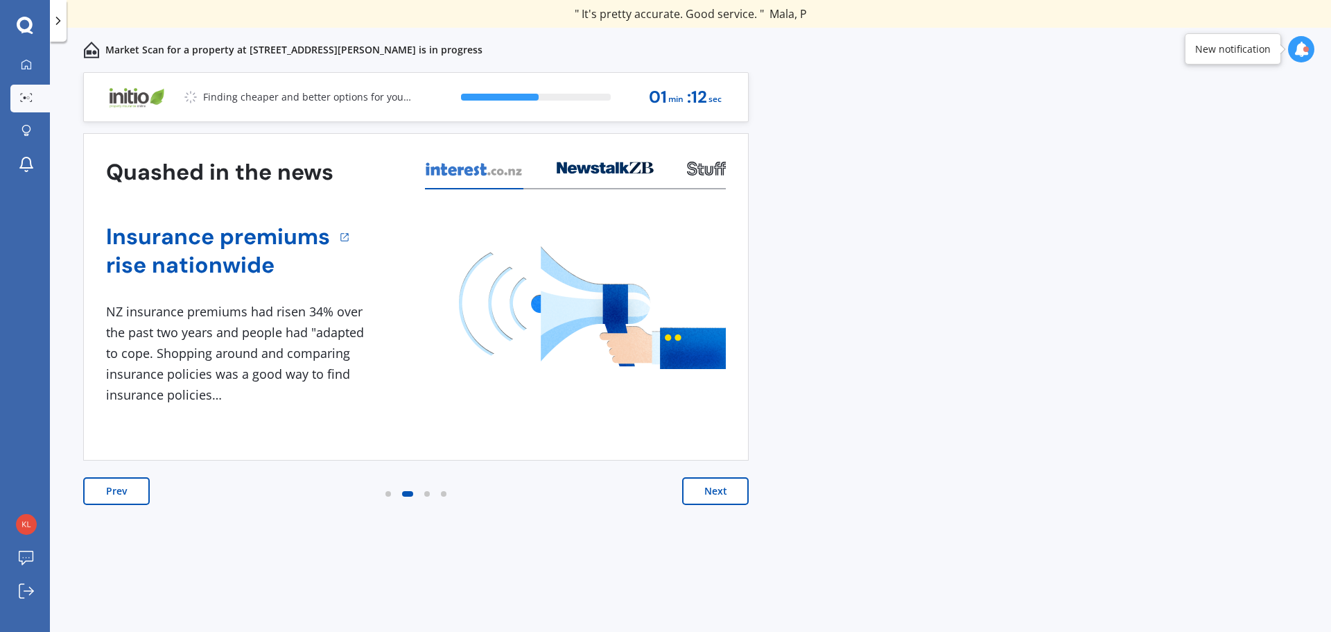
click at [729, 495] on button "Next" at bounding box center [715, 491] width 67 height 28
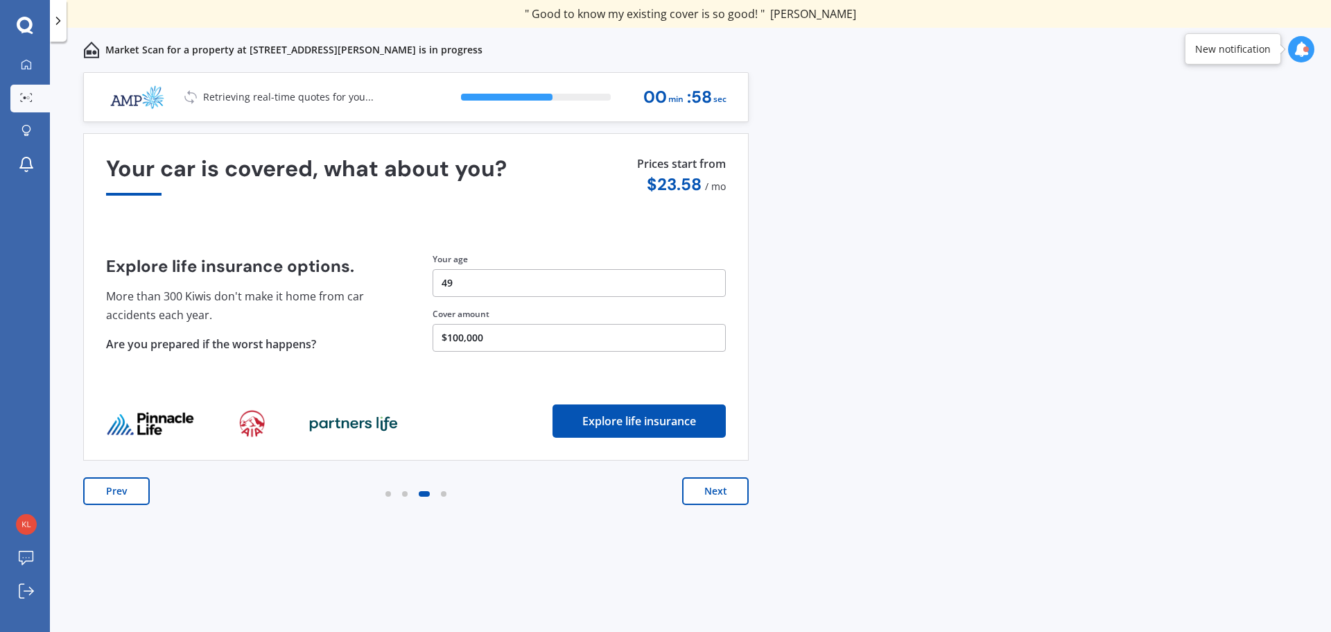
click at [720, 487] on button "Next" at bounding box center [715, 491] width 67 height 28
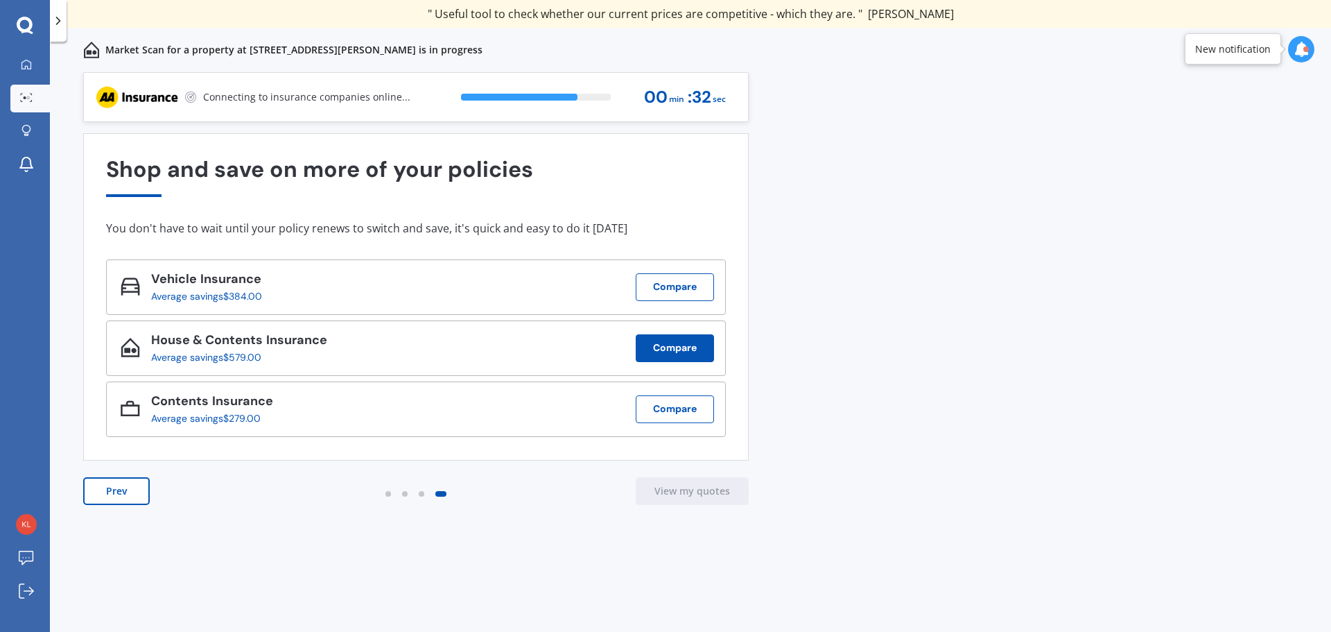
click at [668, 347] on button "Compare" at bounding box center [675, 348] width 78 height 28
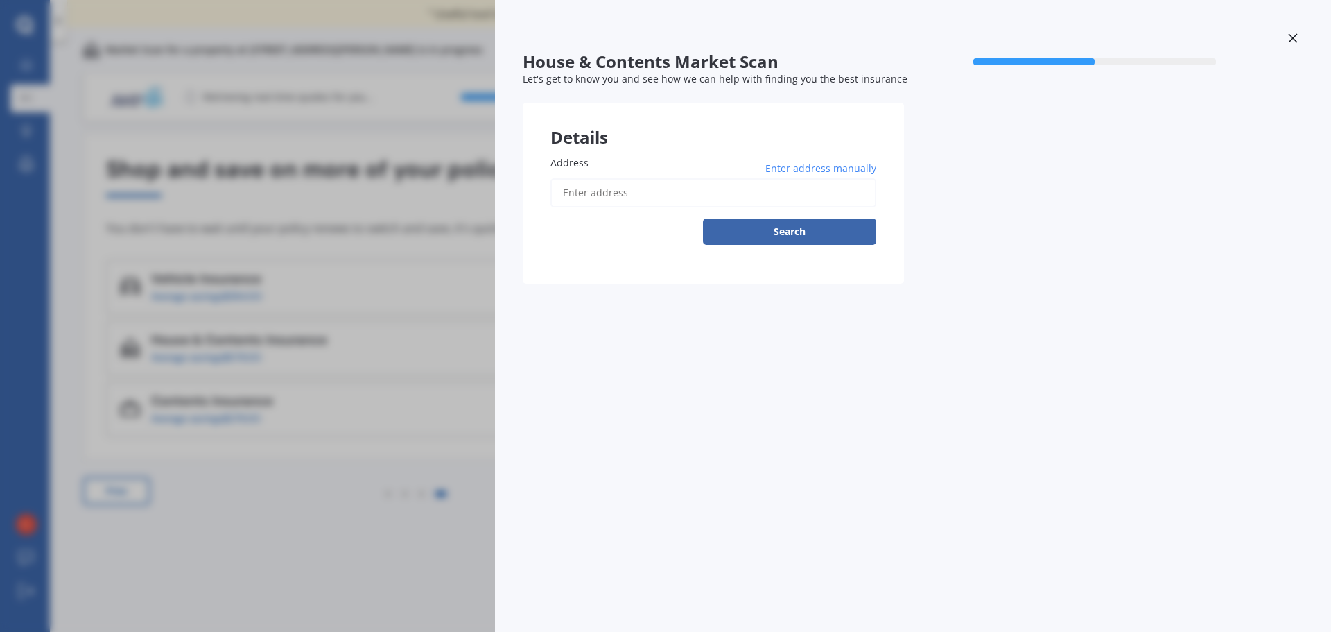
click at [719, 194] on input "Address" at bounding box center [713, 192] width 326 height 29
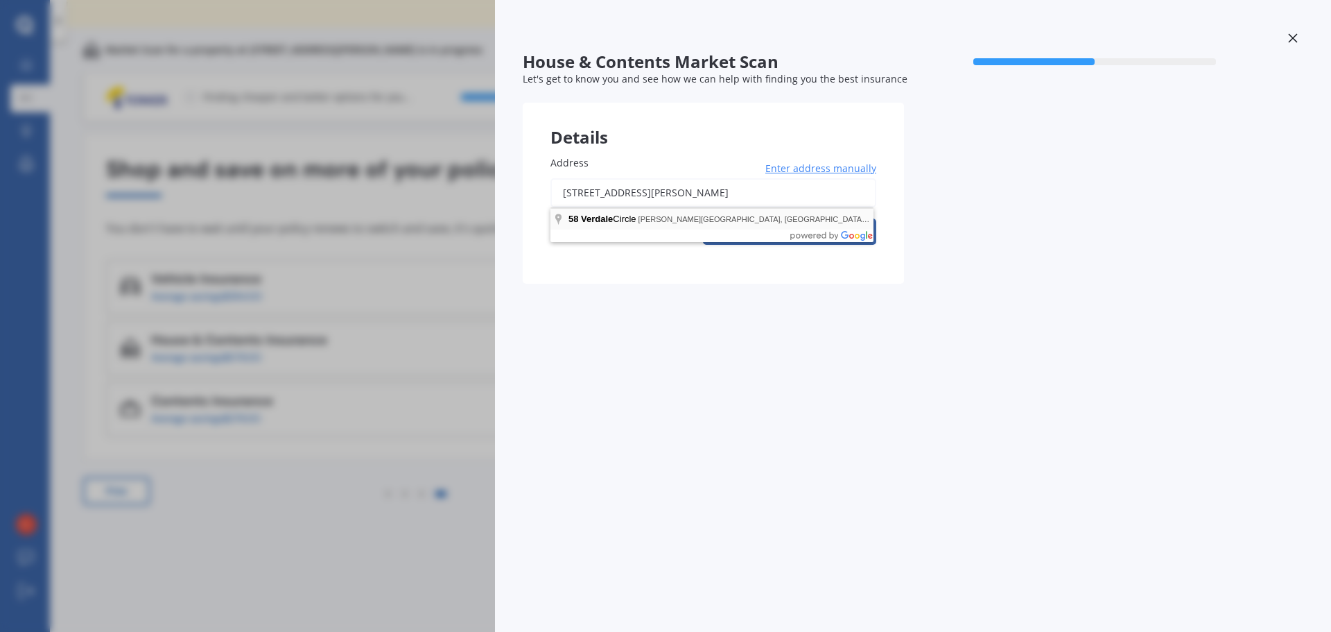
type input "[STREET_ADDRESS][PERSON_NAME]"
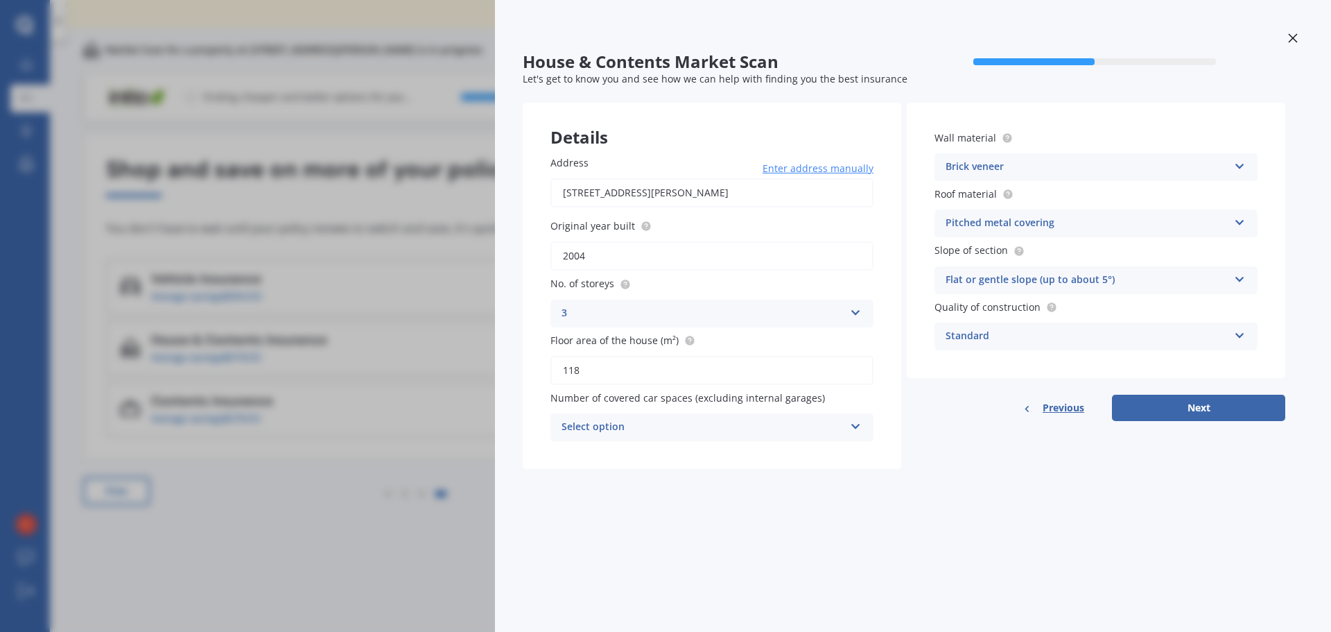
click at [847, 436] on div "Select option 0 1 2 3 4 5+" at bounding box center [711, 427] width 323 height 28
click at [798, 486] on div "1" at bounding box center [712, 479] width 322 height 25
click at [1154, 408] on button "Next" at bounding box center [1198, 407] width 173 height 26
select select "26"
select select "10"
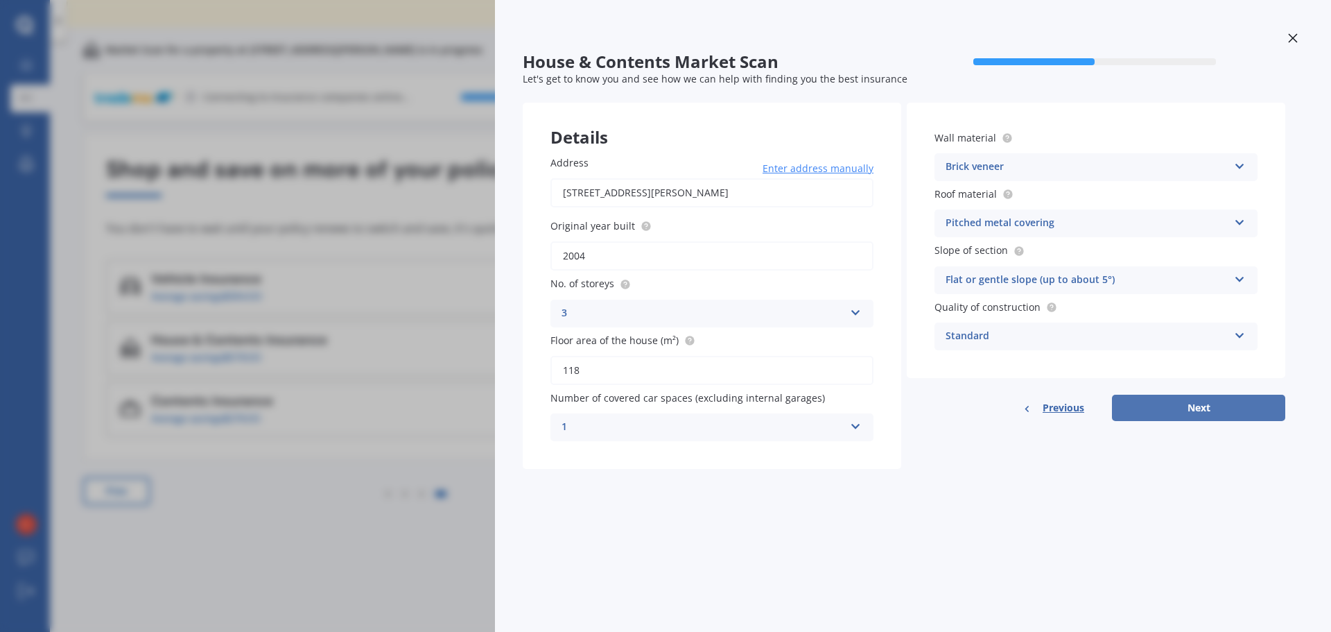
select select "1975"
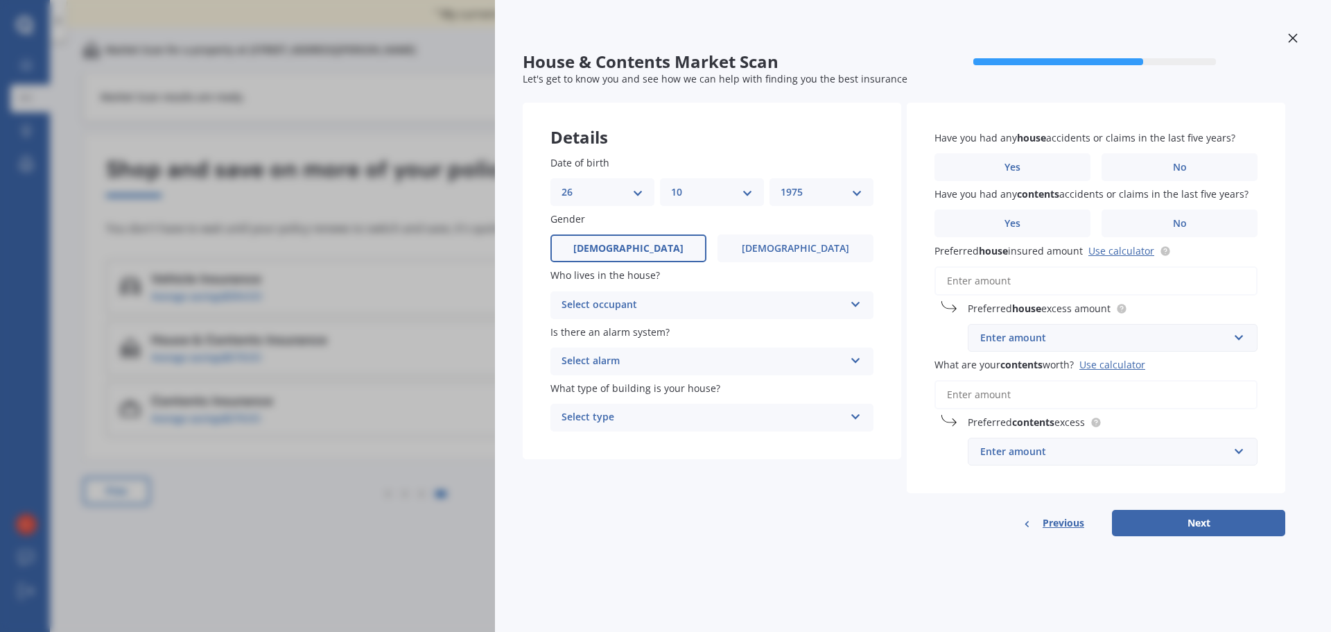
click at [816, 312] on div "Select occupant" at bounding box center [703, 305] width 283 height 17
click at [816, 312] on div "Owner" at bounding box center [703, 305] width 283 height 17
click at [816, 312] on div "Select occupant" at bounding box center [706, 304] width 276 height 15
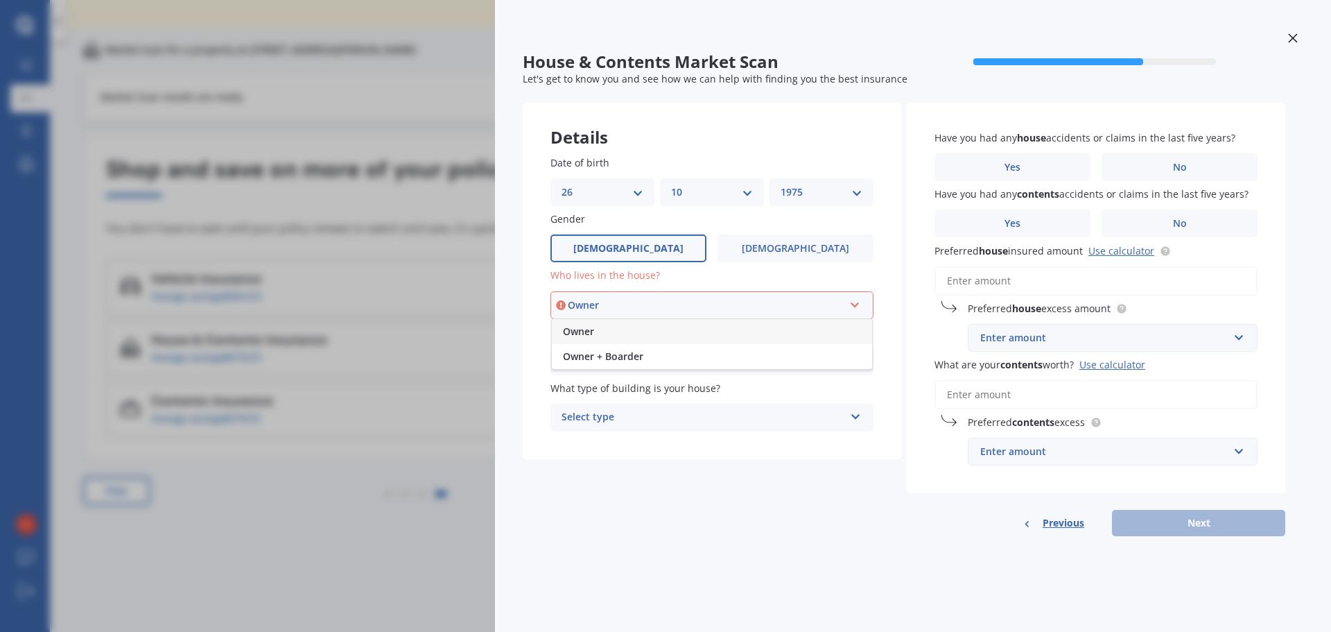
click at [815, 327] on div "Owner" at bounding box center [712, 331] width 320 height 25
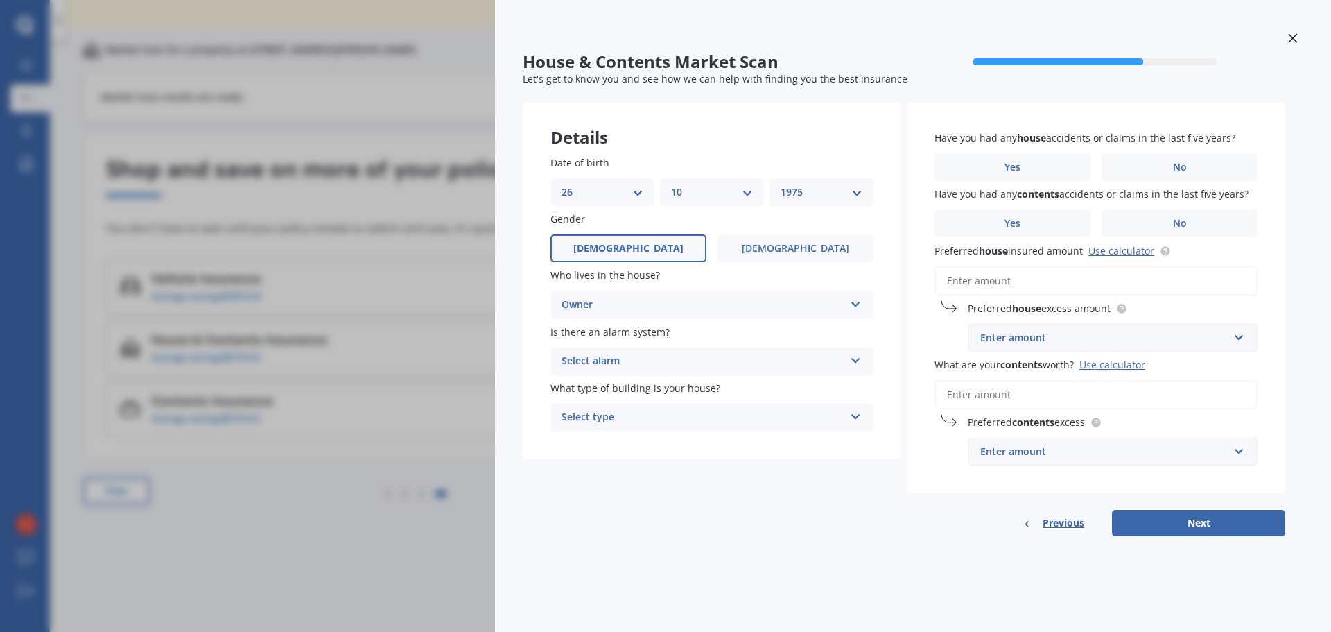
click at [827, 361] on div "Select alarm" at bounding box center [703, 361] width 283 height 17
click at [826, 416] on div "Yes, not monitored" at bounding box center [712, 413] width 322 height 25
click at [826, 416] on div "Select type" at bounding box center [703, 417] width 283 height 17
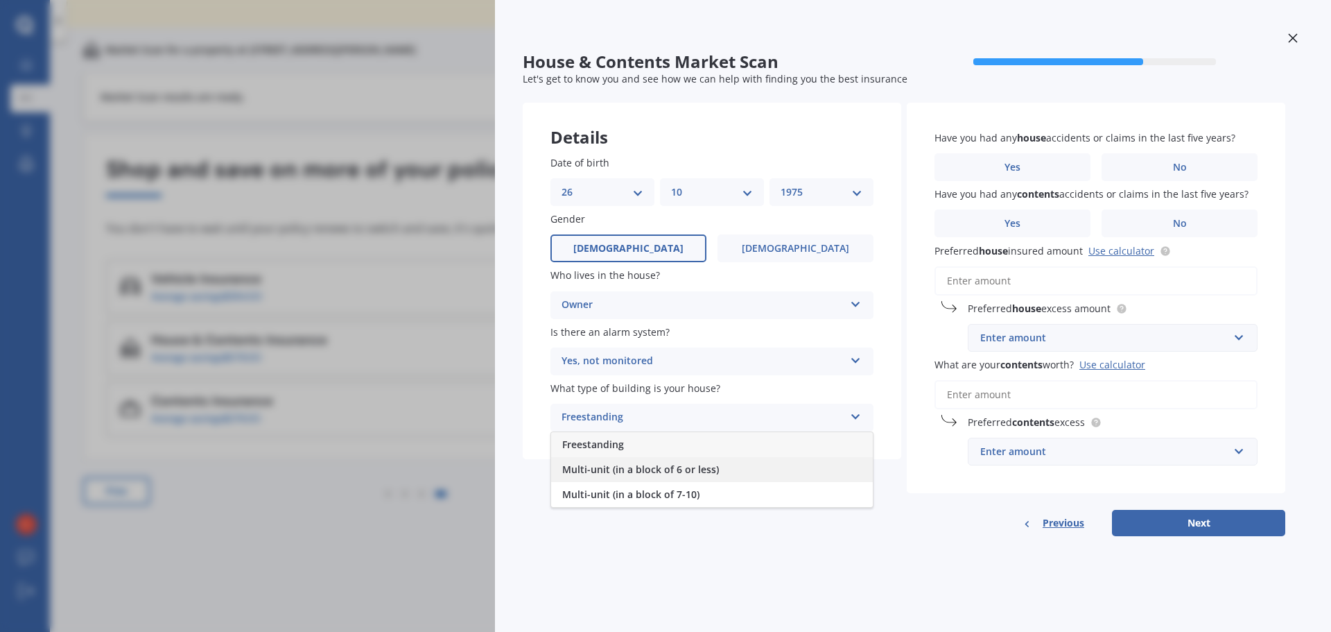
click at [826, 468] on div "Multi-unit (in a block of 6 or less)" at bounding box center [712, 469] width 322 height 25
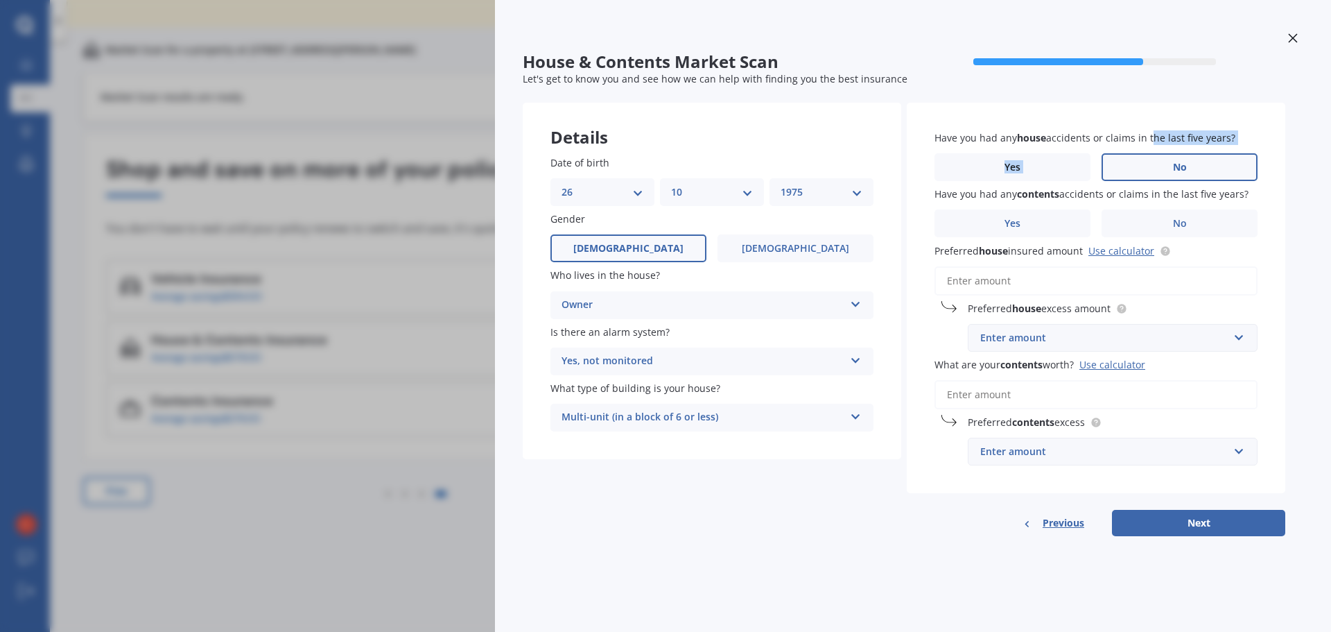
drag, startPoint x: 1150, startPoint y: 146, endPoint x: 1166, endPoint y: 166, distance: 26.6
click at [1166, 166] on div "Have you had any house accidents or claims in the last five years? Yes No" at bounding box center [1096, 155] width 323 height 51
click at [1166, 166] on label "No" at bounding box center [1180, 167] width 156 height 28
click at [0, 0] on input "No" at bounding box center [0, 0] width 0 height 0
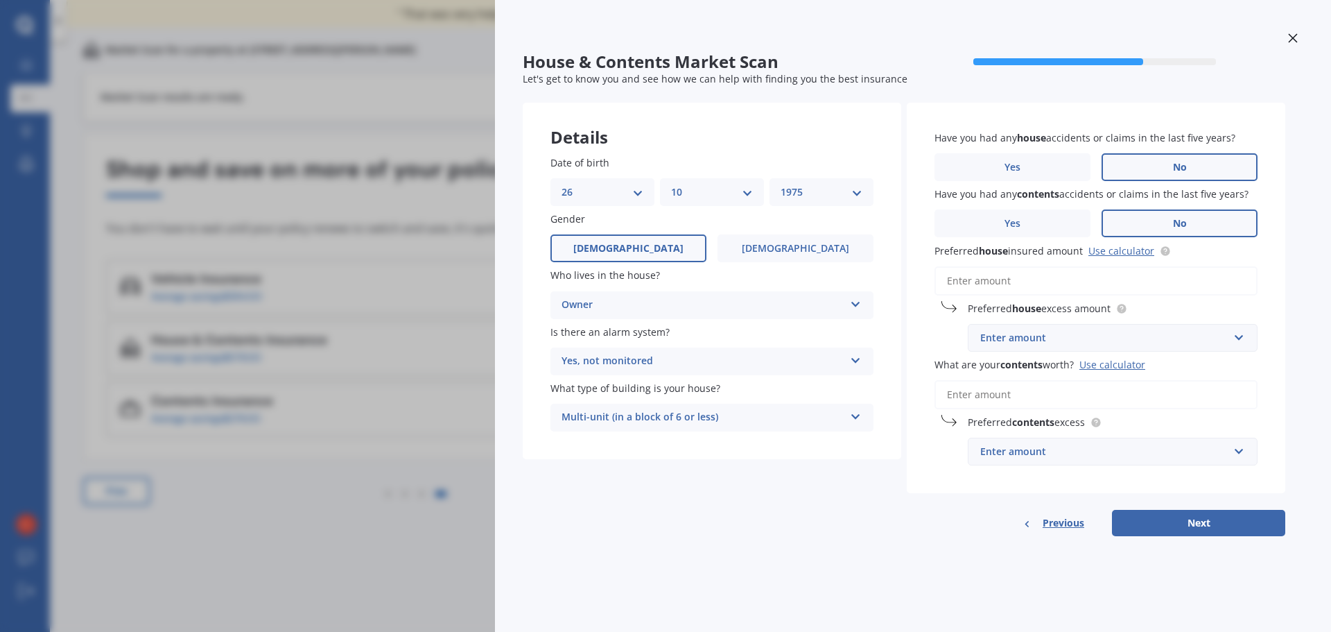
click at [1179, 212] on label "No" at bounding box center [1180, 223] width 156 height 28
click at [0, 0] on input "No" at bounding box center [0, 0] width 0 height 0
click at [1176, 274] on input "Preferred house insured amount Use calculator" at bounding box center [1096, 280] width 323 height 29
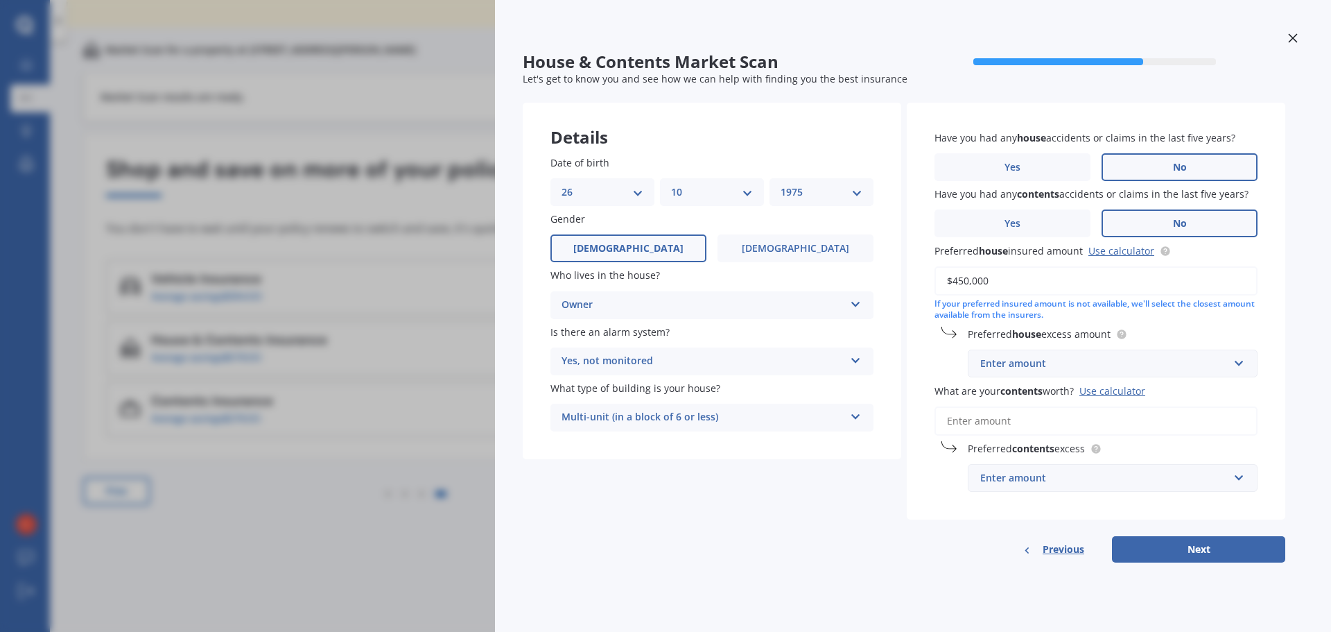
type input "$450,000"
click at [1120, 356] on div "Enter amount" at bounding box center [1104, 363] width 248 height 15
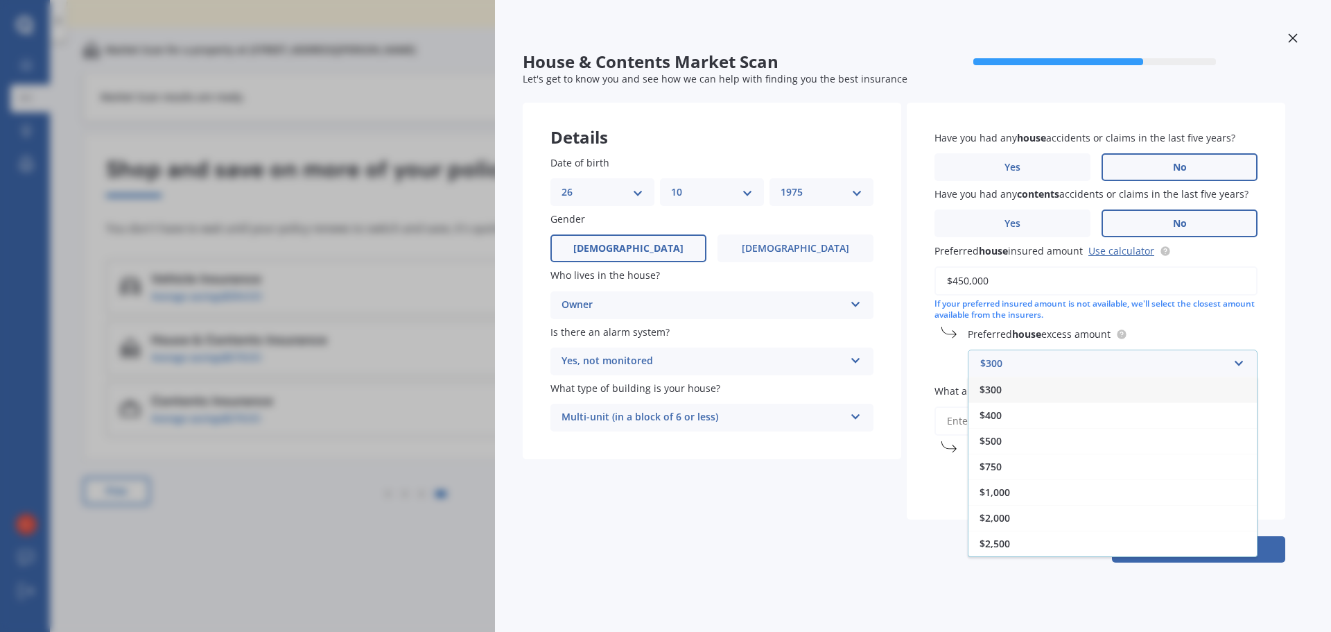
click at [1108, 385] on div "$300" at bounding box center [1113, 389] width 288 height 26
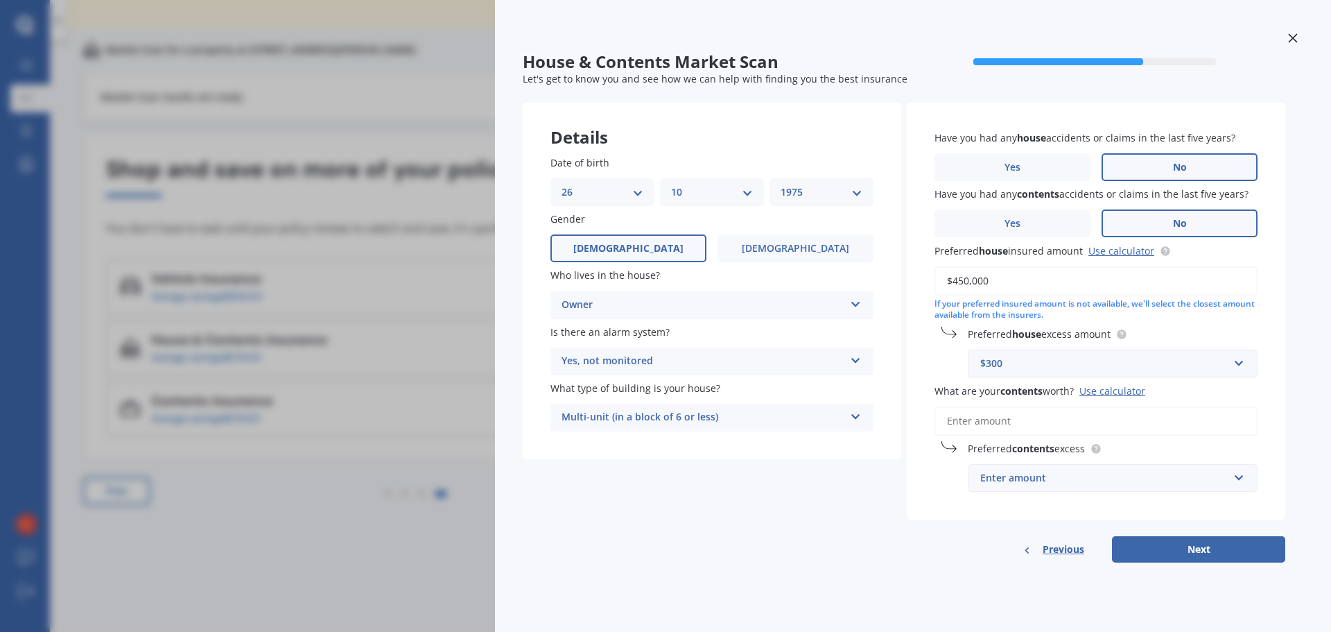
click at [1135, 426] on input "What are your contents worth? Use calculator" at bounding box center [1096, 420] width 323 height 29
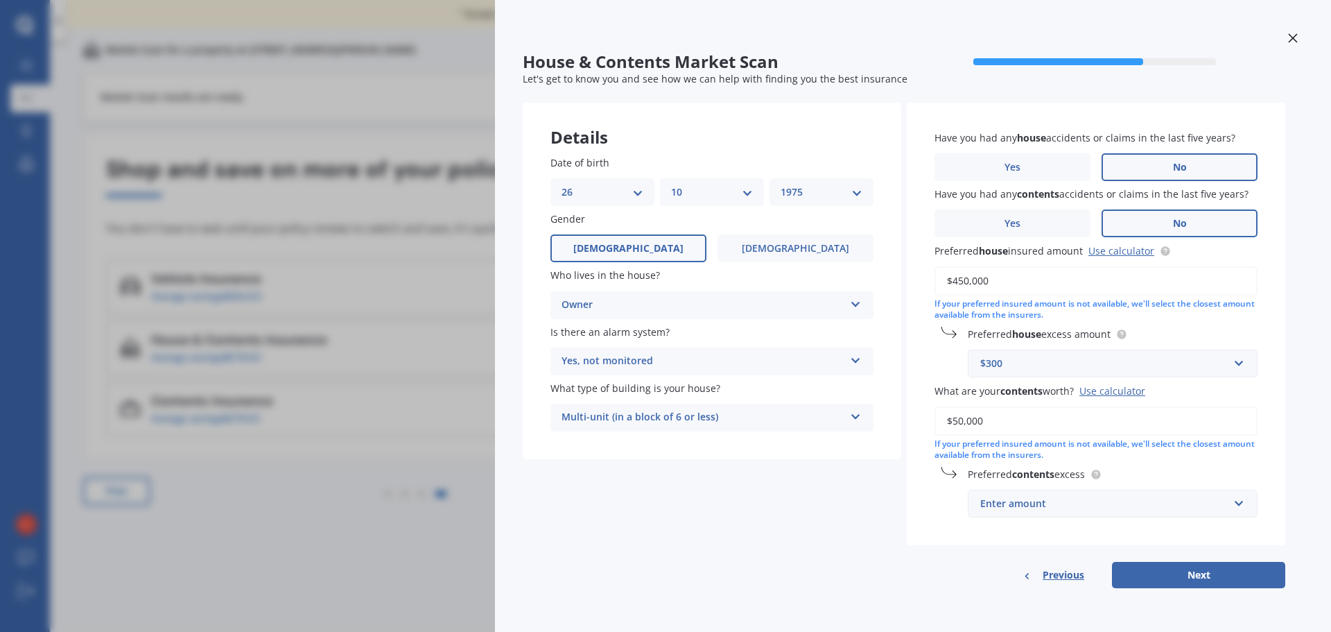
type input "$50,000"
click at [1136, 504] on div "Enter amount" at bounding box center [1104, 503] width 248 height 15
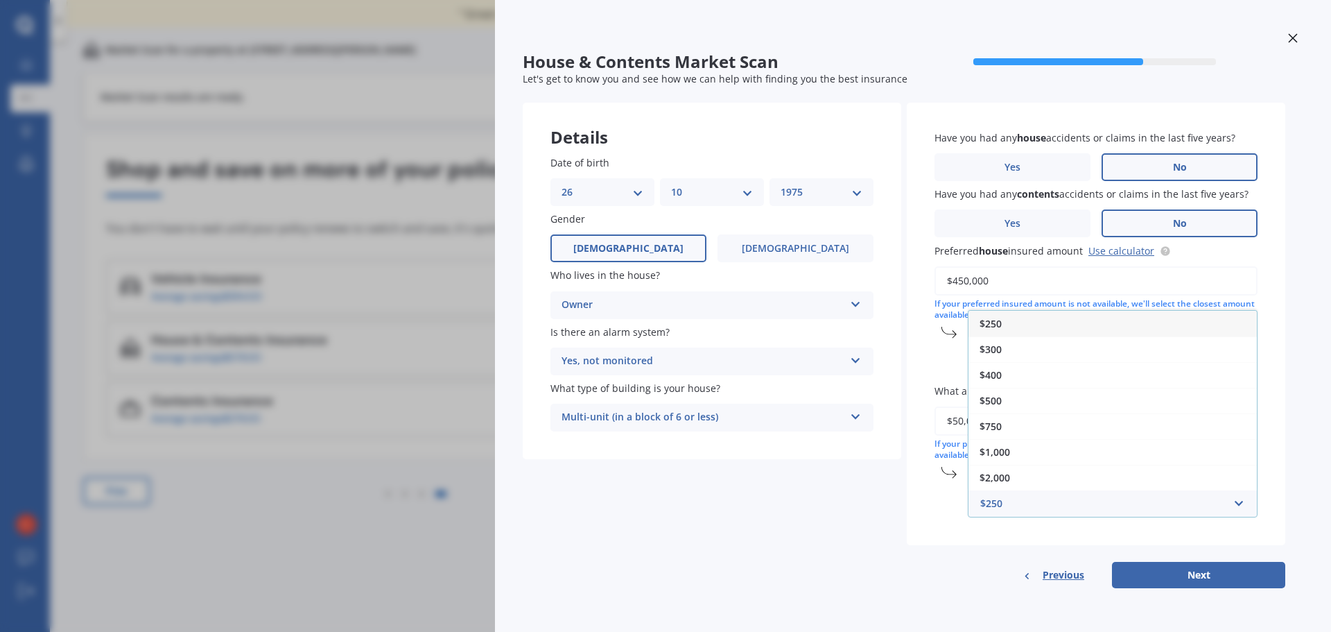
click at [1087, 329] on div "$250" at bounding box center [1113, 324] width 288 height 26
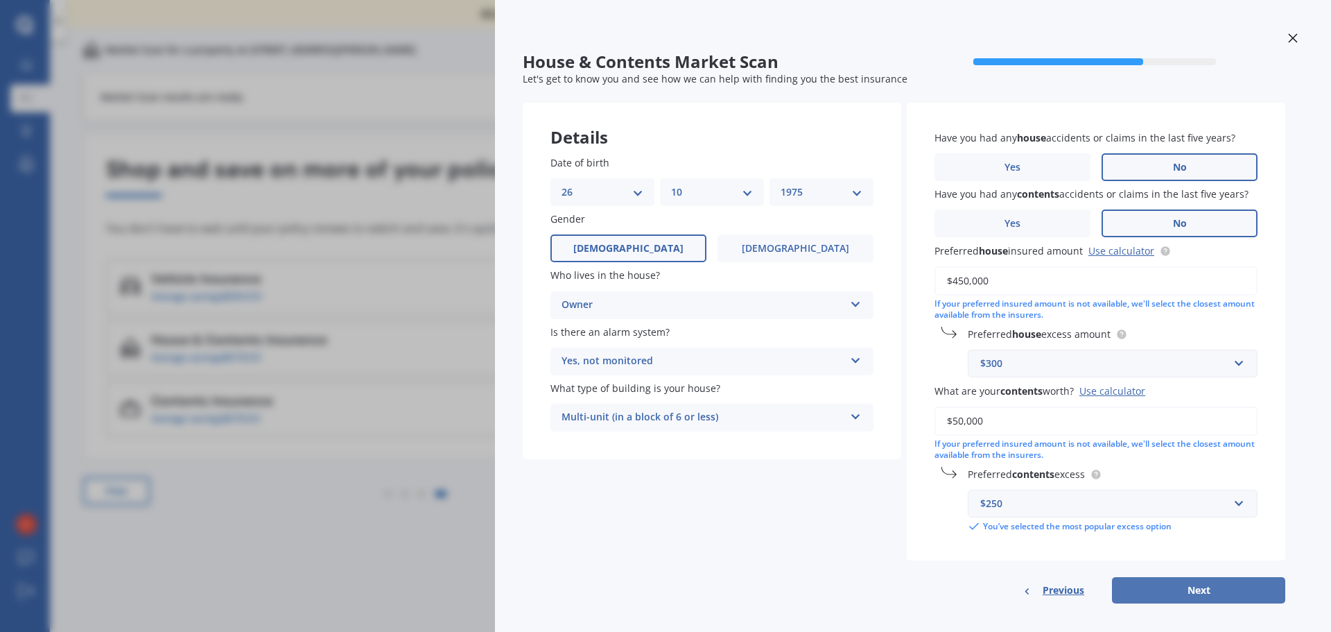
click at [1182, 585] on button "Next" at bounding box center [1198, 590] width 173 height 26
select select "26"
select select "10"
select select "1975"
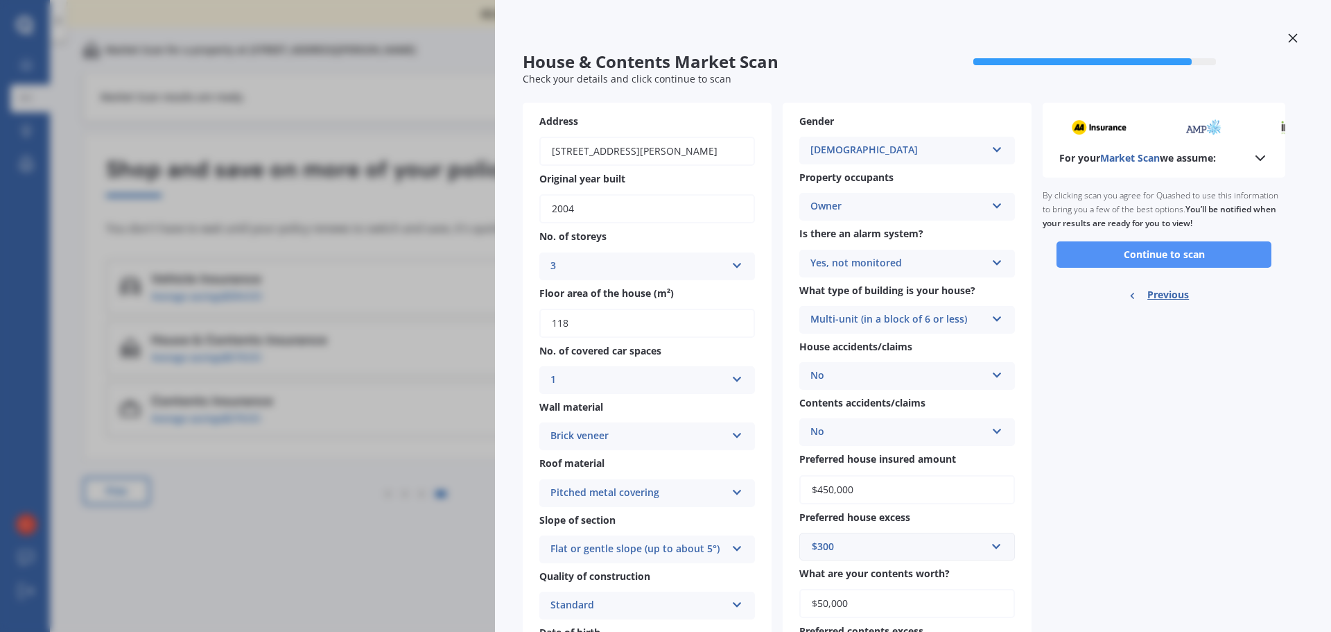
click at [1180, 259] on button "Continue to scan" at bounding box center [1164, 254] width 215 height 26
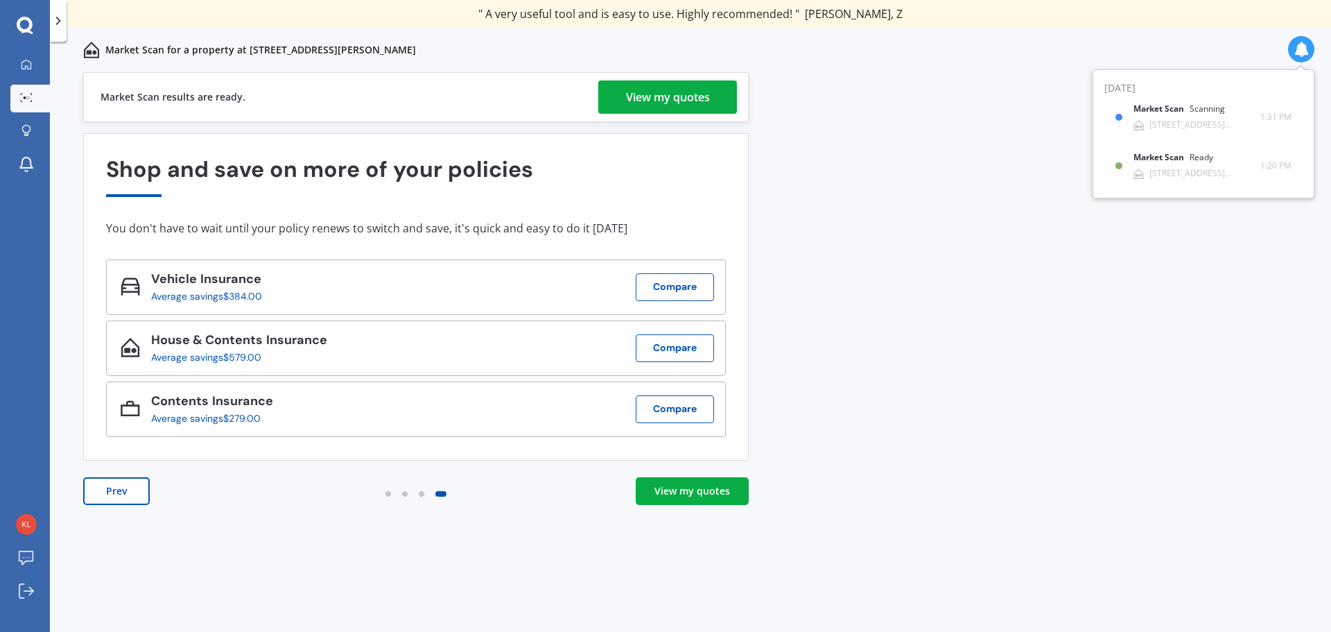
click at [691, 90] on div "View my quotes" at bounding box center [668, 96] width 84 height 33
